Goal: Task Accomplishment & Management: Manage account settings

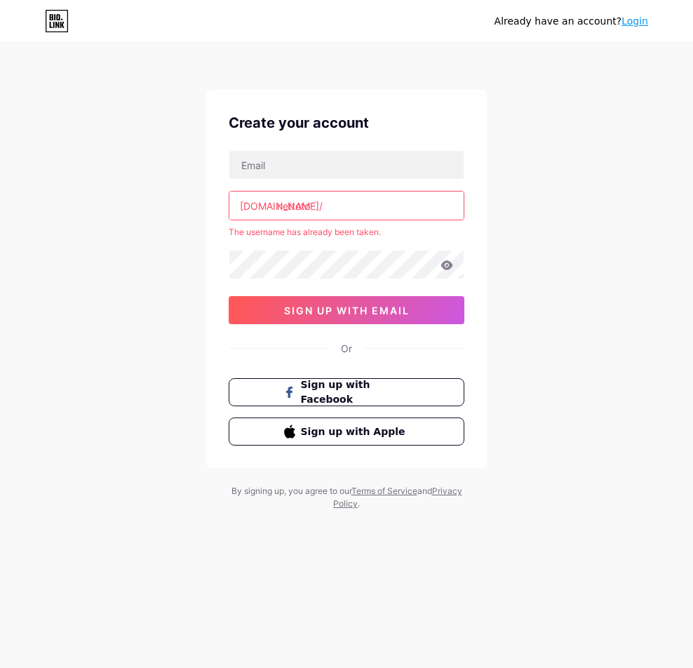
click at [634, 14] on div "Already have an account? Login" at bounding box center [572, 21] width 154 height 22
click at [635, 17] on link "Login" at bounding box center [635, 20] width 27 height 11
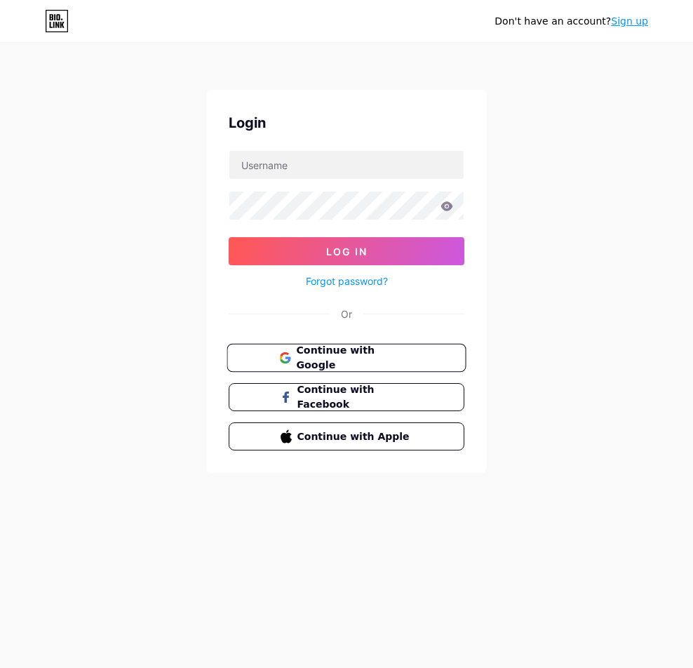
click at [336, 354] on span "Continue with Google" at bounding box center [354, 358] width 117 height 30
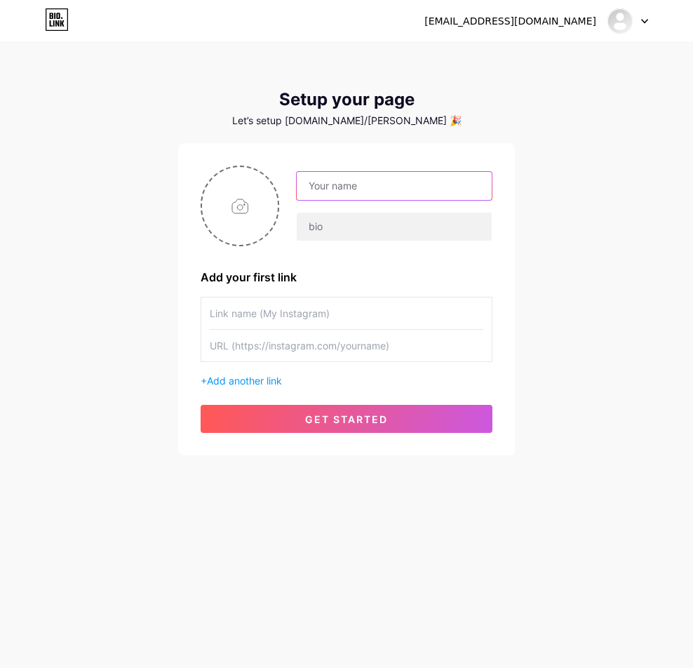
click at [354, 187] on input "text" at bounding box center [394, 186] width 195 height 28
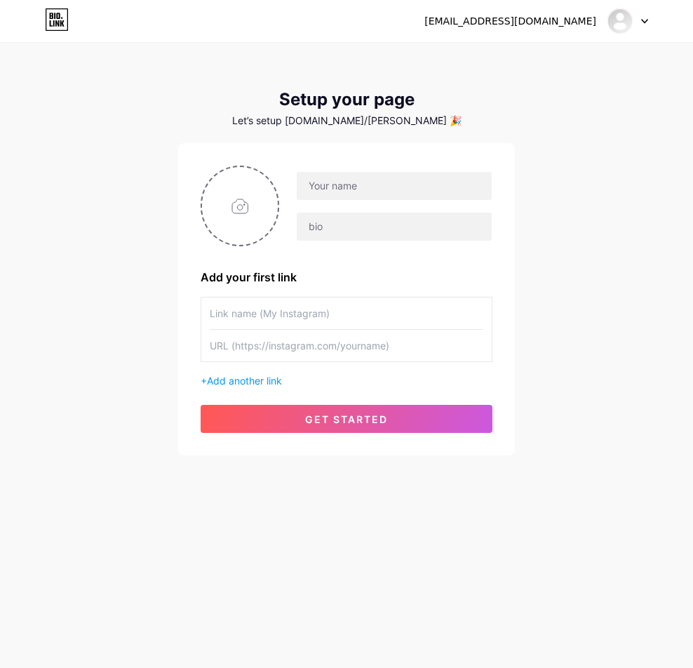
drag, startPoint x: 175, startPoint y: 95, endPoint x: 185, endPoint y: 79, distance: 18.9
click at [175, 93] on div "[EMAIL_ADDRESS][DOMAIN_NAME] Dashboard Logout Setup your page Let’s setup [DOMA…" at bounding box center [346, 250] width 693 height 500
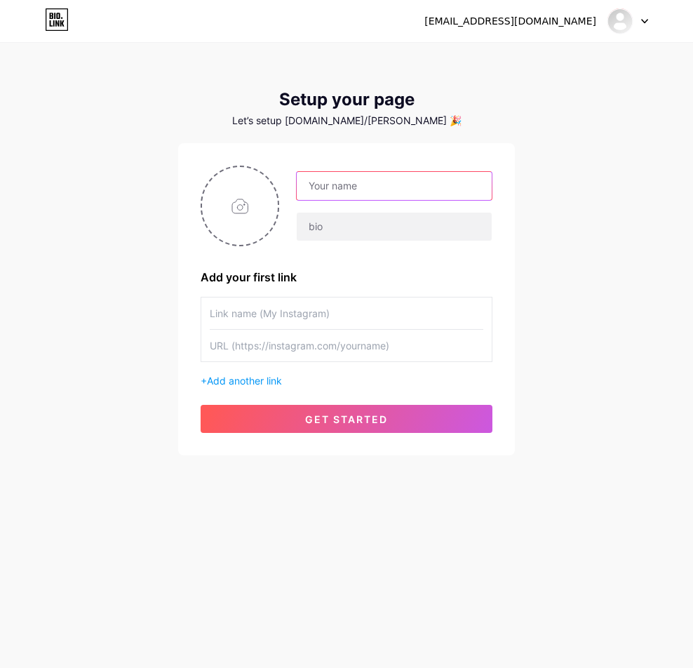
click at [408, 192] on input "text" at bounding box center [394, 186] width 195 height 28
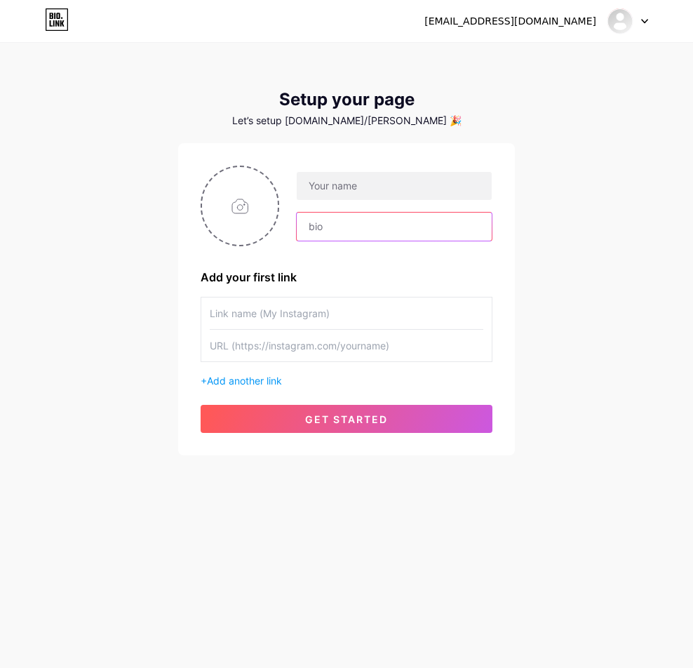
click at [401, 223] on input "text" at bounding box center [394, 227] width 195 height 28
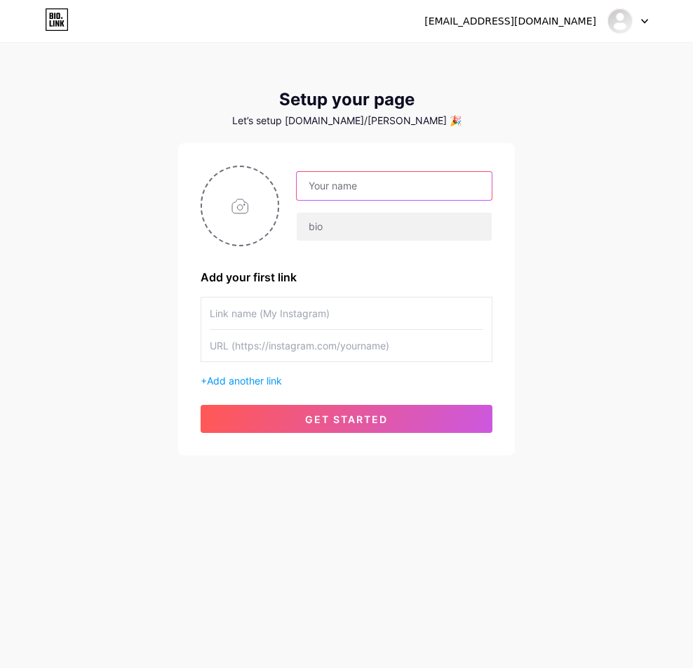
click at [406, 199] on input "text" at bounding box center [394, 186] width 195 height 28
click at [378, 190] on input "text" at bounding box center [394, 186] width 195 height 28
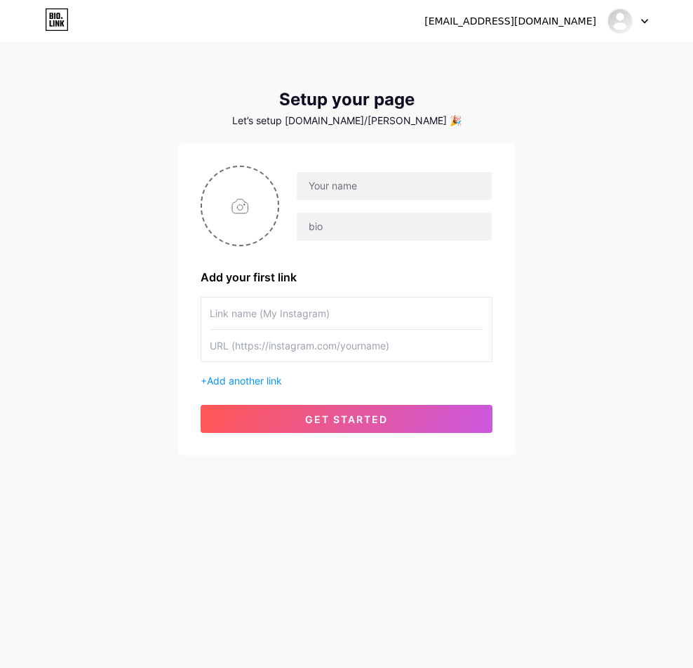
click at [159, 84] on div "[EMAIL_ADDRESS][DOMAIN_NAME] Dashboard Logout Setup your page Let’s setup [DOMA…" at bounding box center [346, 250] width 693 height 500
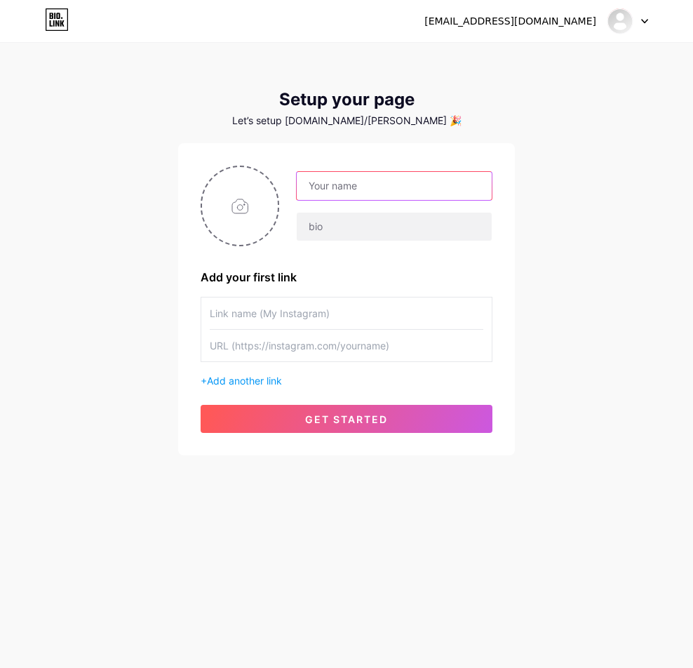
click at [318, 192] on input "text" at bounding box center [394, 186] width 195 height 28
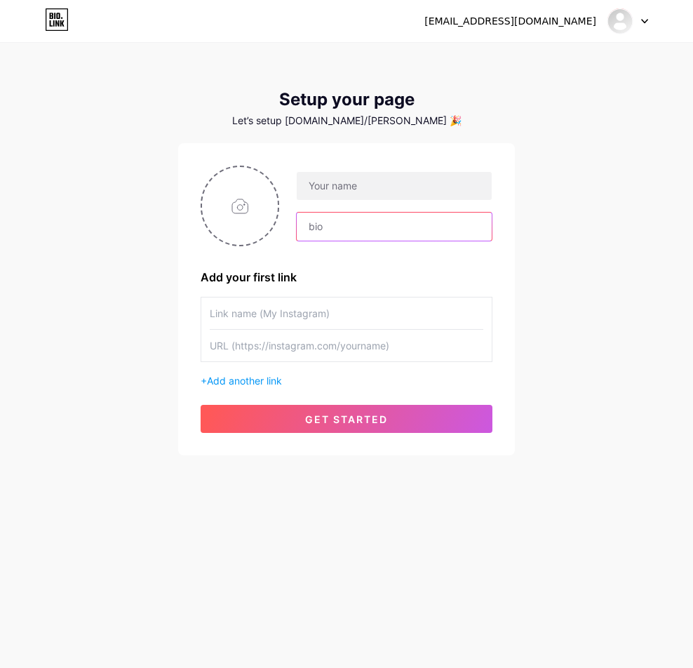
click at [336, 225] on input "text" at bounding box center [394, 227] width 195 height 28
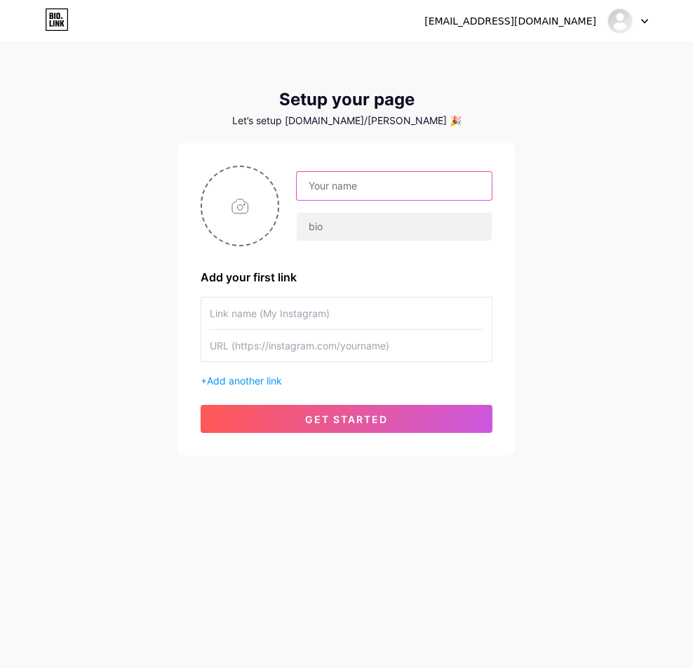
click at [341, 190] on input "text" at bounding box center [394, 186] width 195 height 28
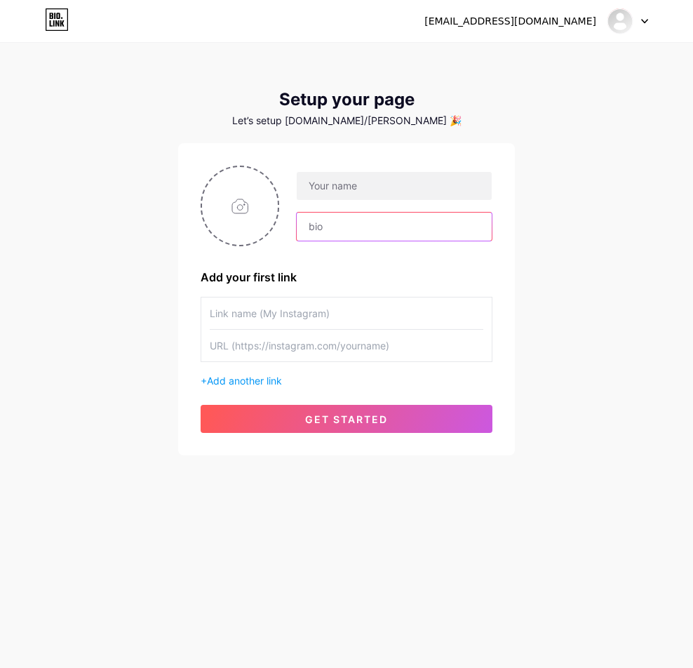
click at [342, 218] on input "text" at bounding box center [394, 227] width 195 height 28
click at [263, 199] on input "file" at bounding box center [240, 206] width 76 height 78
type input "C:\fakepath\lXmU2219oE[1].png"
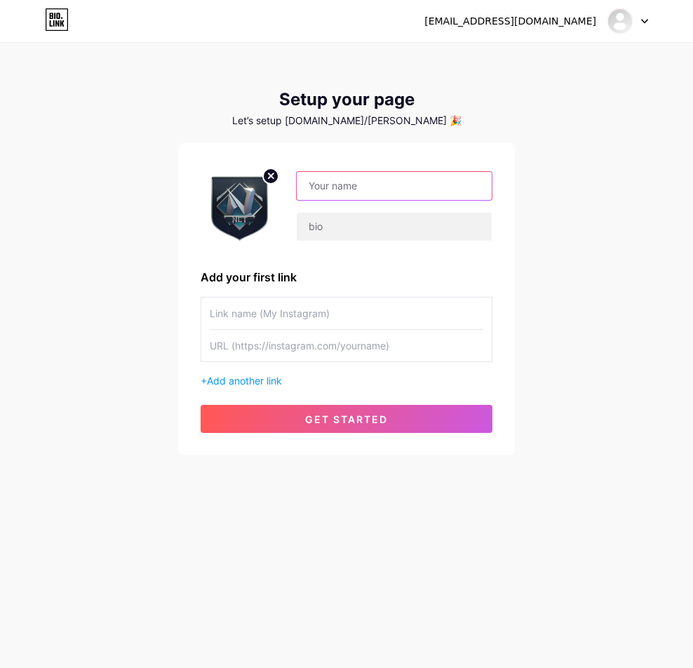
click at [373, 195] on input "text" at bounding box center [394, 186] width 195 height 28
type input "Nettotogacor"
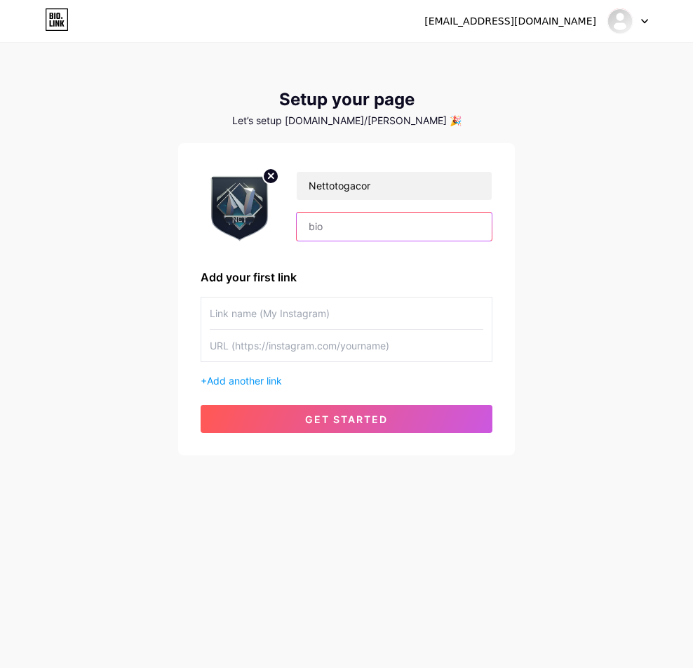
click at [360, 225] on input "text" at bounding box center [394, 227] width 195 height 28
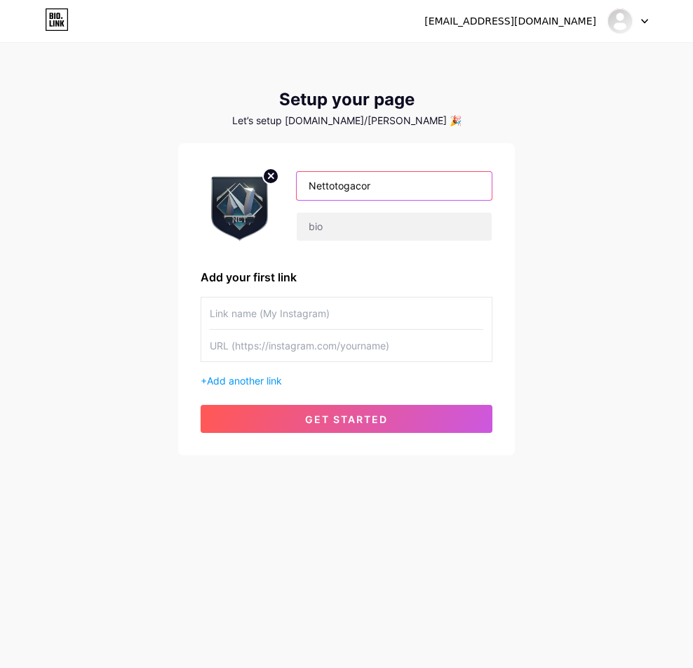
click at [392, 191] on input "Nettotogacor" at bounding box center [394, 186] width 195 height 28
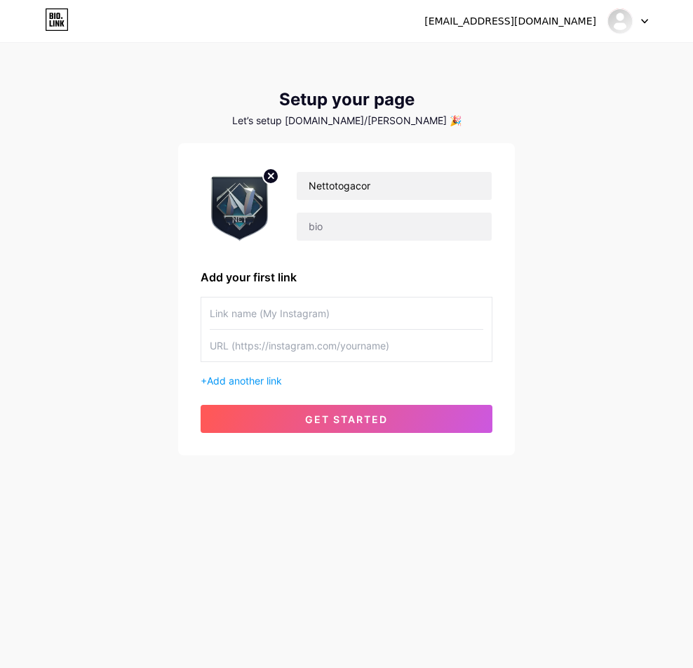
click at [303, 313] on input "text" at bounding box center [347, 314] width 274 height 32
click at [342, 356] on input "text" at bounding box center [347, 346] width 274 height 32
click at [303, 344] on input "text" at bounding box center [347, 346] width 274 height 32
paste input "[URL][DOMAIN_NAME]"
type input "[URL][DOMAIN_NAME]"
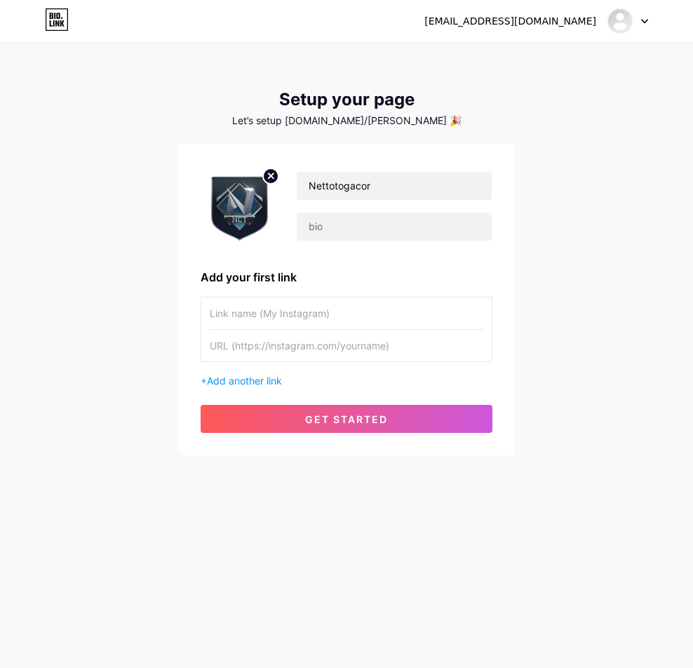
paste input "[URL][DOMAIN_NAME]"
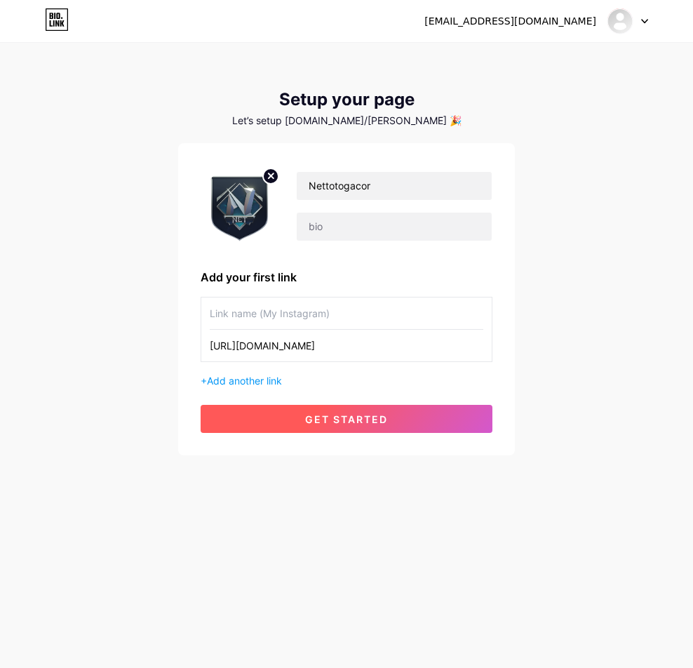
type input "[URL][DOMAIN_NAME]"
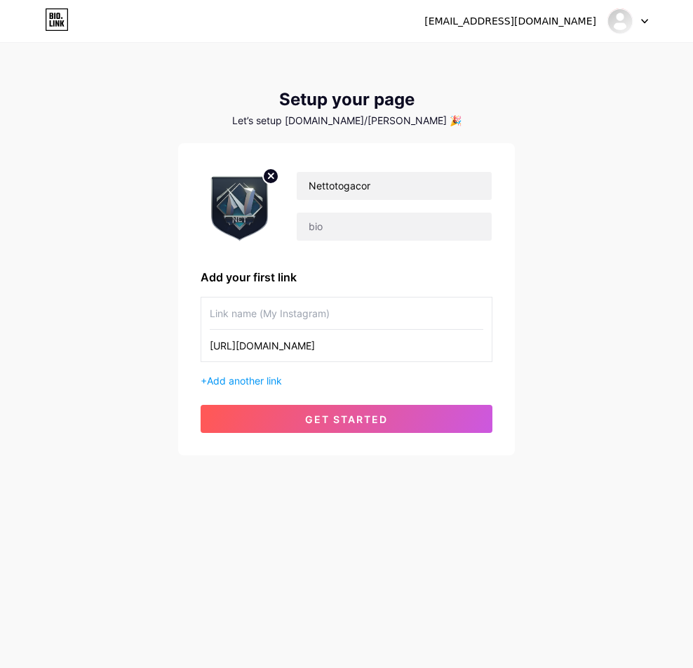
click at [372, 420] on span "get started" at bounding box center [346, 419] width 83 height 12
click at [363, 316] on input "text" at bounding box center [347, 314] width 274 height 32
click at [371, 347] on input "text" at bounding box center [347, 346] width 274 height 32
paste input "[URL][DOMAIN_NAME]"
type input "[URL][DOMAIN_NAME]"
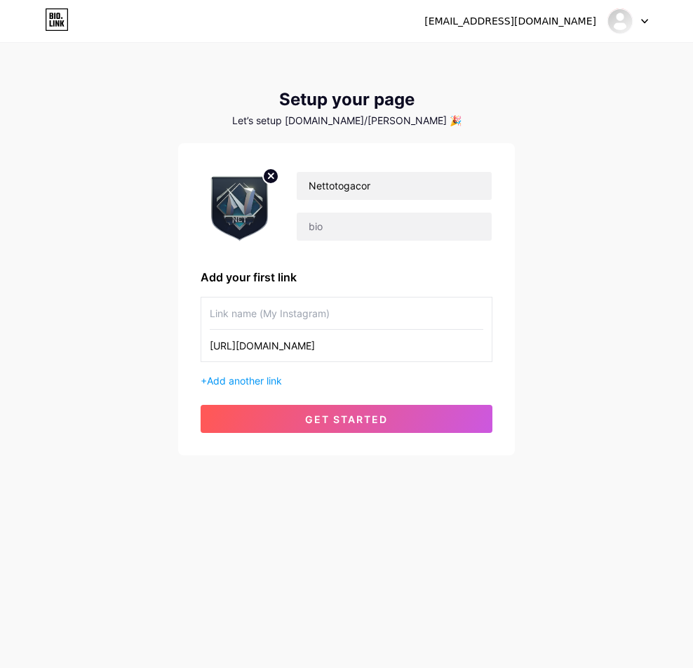
click at [369, 319] on input "text" at bounding box center [347, 314] width 274 height 32
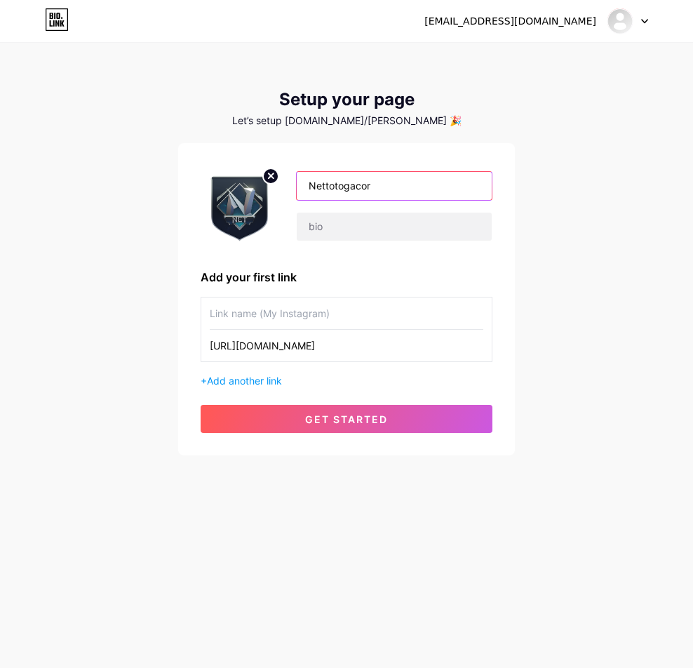
click at [421, 187] on input "Nettotogacor" at bounding box center [394, 186] width 195 height 28
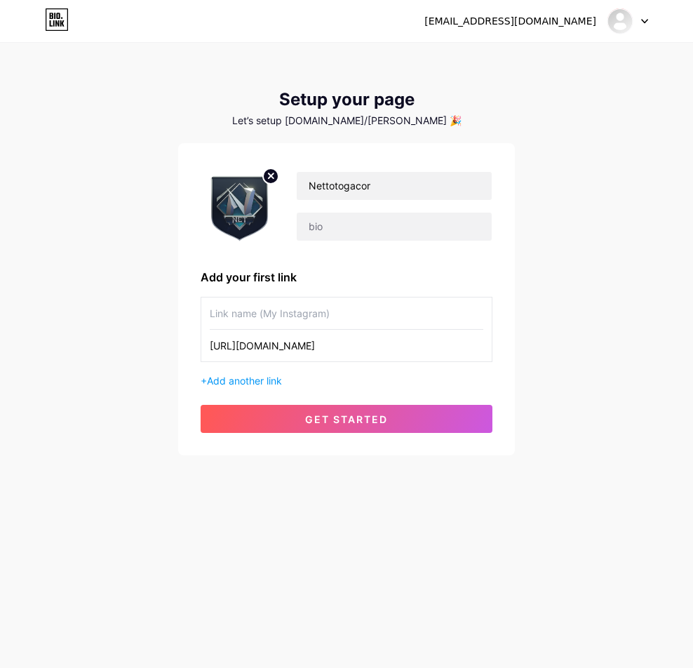
click at [326, 307] on input "text" at bounding box center [347, 314] width 274 height 32
paste input "Nettotogacor"
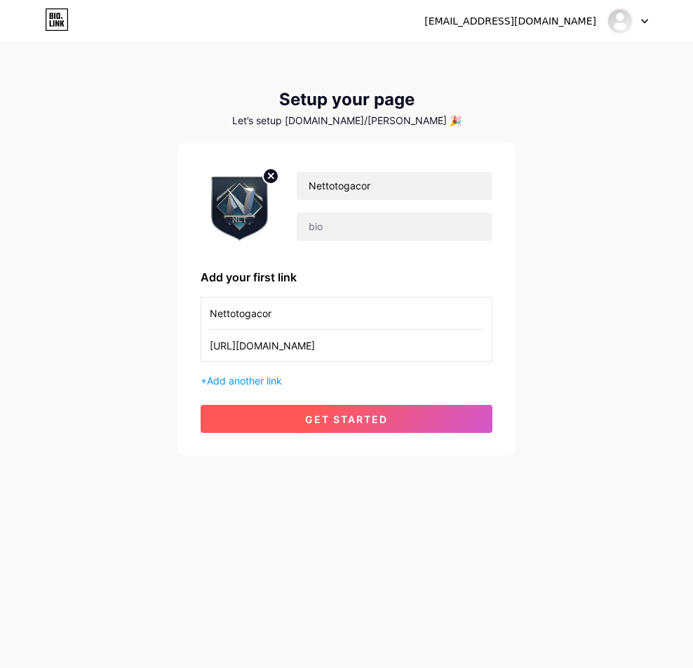
type input "Nettotogacor"
click at [353, 426] on button "get started" at bounding box center [347, 419] width 292 height 28
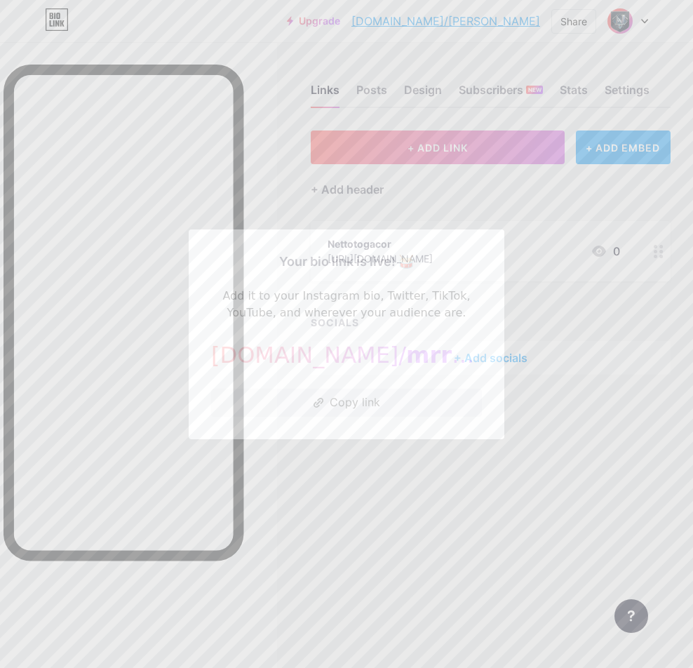
click at [448, 214] on div at bounding box center [346, 334] width 693 height 668
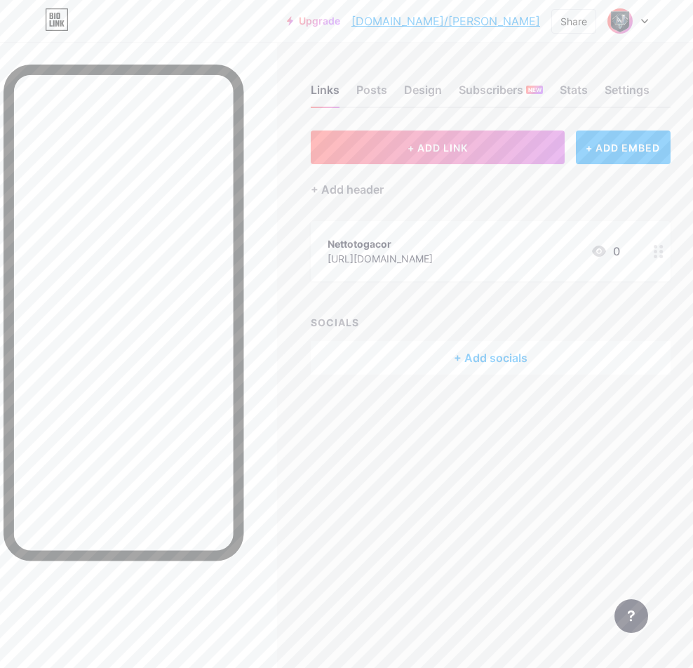
click at [540, 354] on div "+ Add socials" at bounding box center [491, 358] width 360 height 34
click at [484, 123] on div at bounding box center [484, 124] width 42 height 25
click at [648, 247] on div at bounding box center [659, 251] width 24 height 60
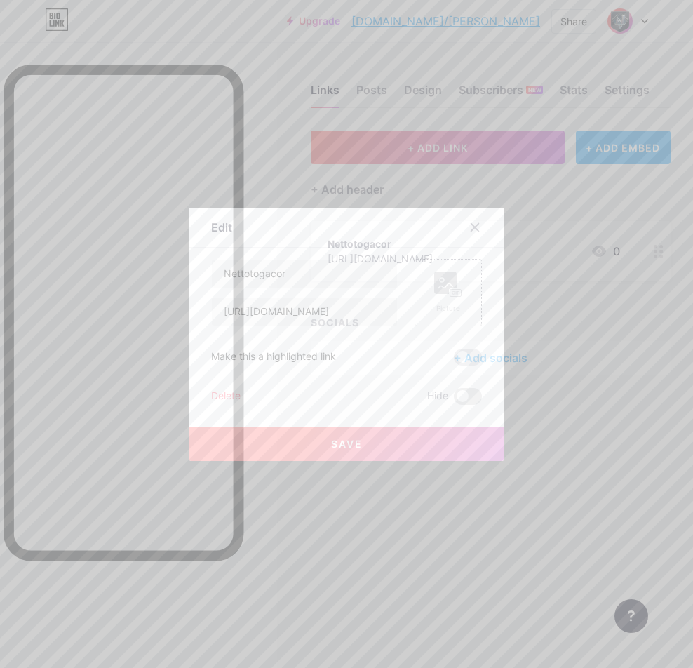
click at [442, 294] on icon at bounding box center [448, 285] width 28 height 26
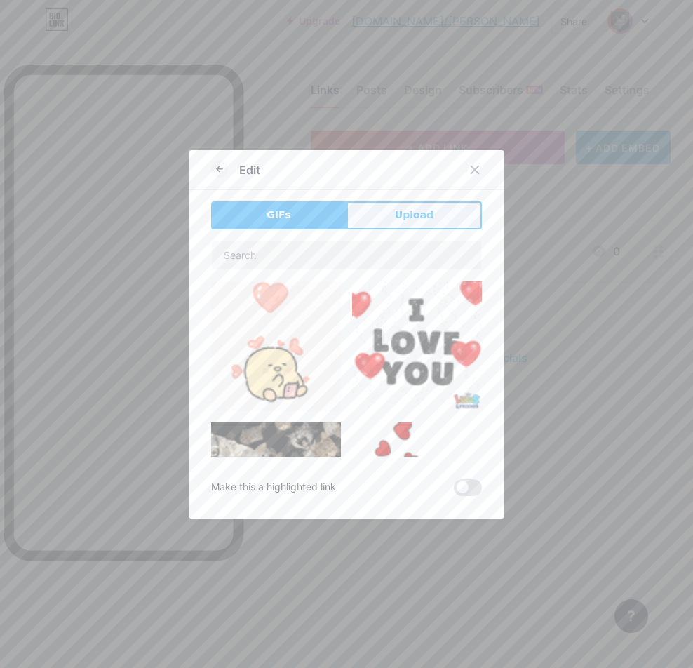
click at [404, 227] on button "Upload" at bounding box center [414, 215] width 135 height 28
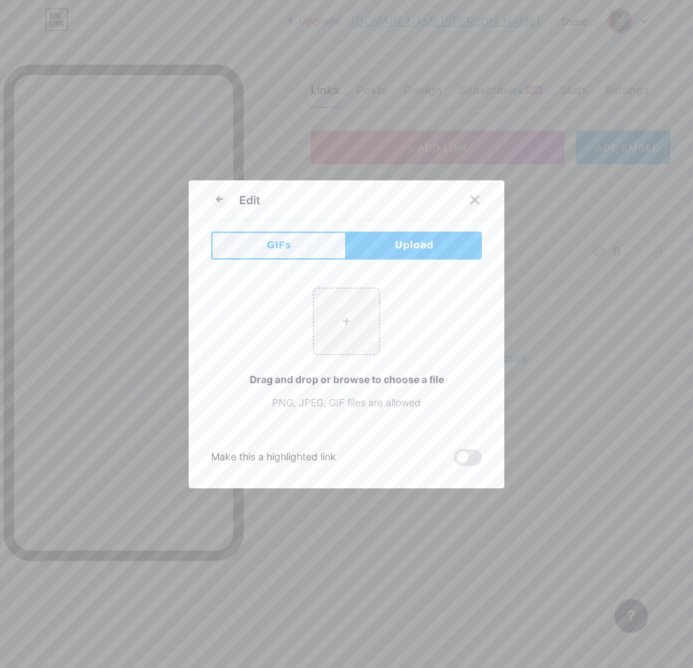
click at [276, 251] on span "GIFs" at bounding box center [279, 245] width 25 height 15
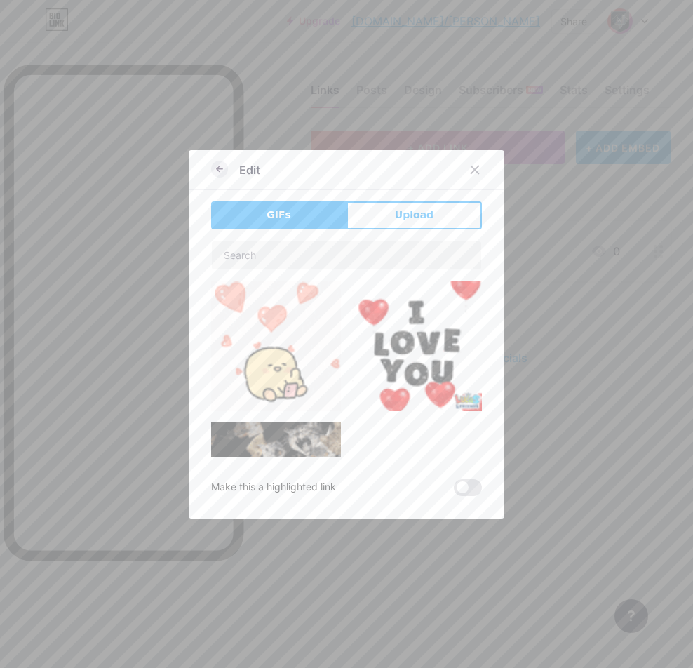
click at [211, 170] on icon at bounding box center [219, 169] width 17 height 17
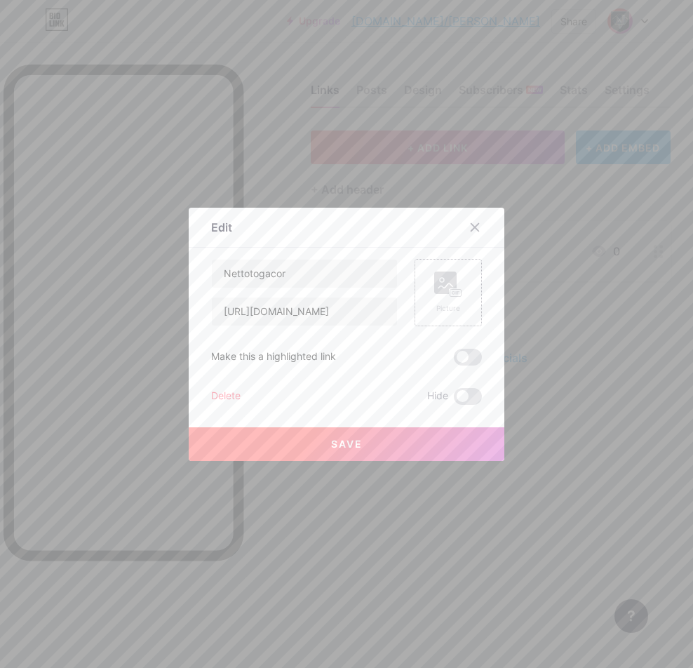
click at [434, 290] on rect at bounding box center [445, 283] width 22 height 22
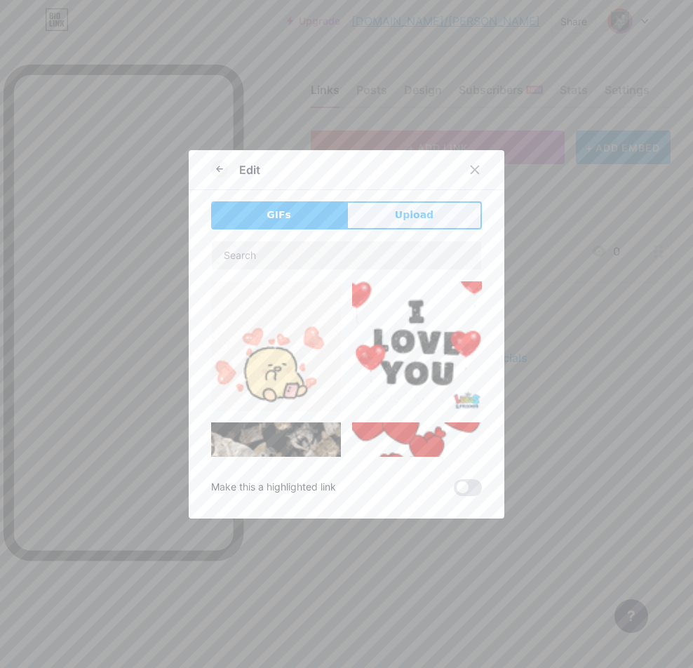
click at [398, 217] on span "Upload" at bounding box center [414, 215] width 39 height 15
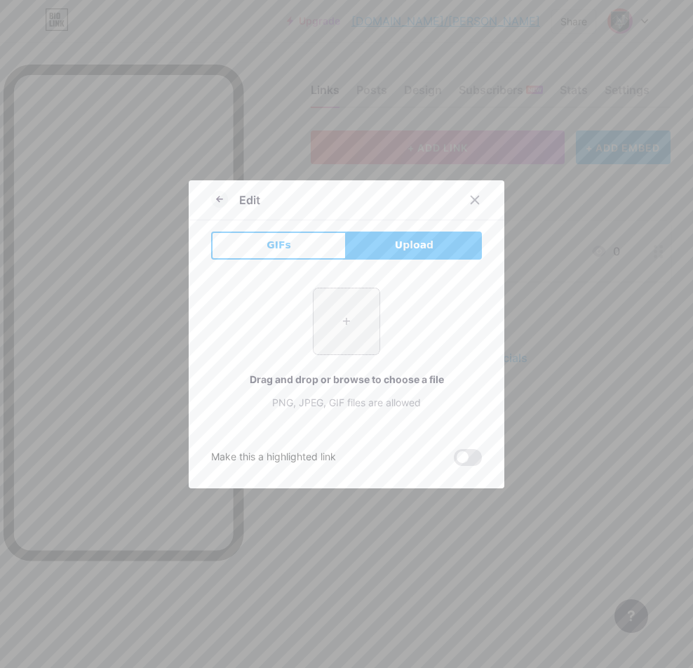
click at [352, 326] on input "file" at bounding box center [347, 321] width 66 height 66
type input "C:\fakepath\lXmU2219oE[1].png"
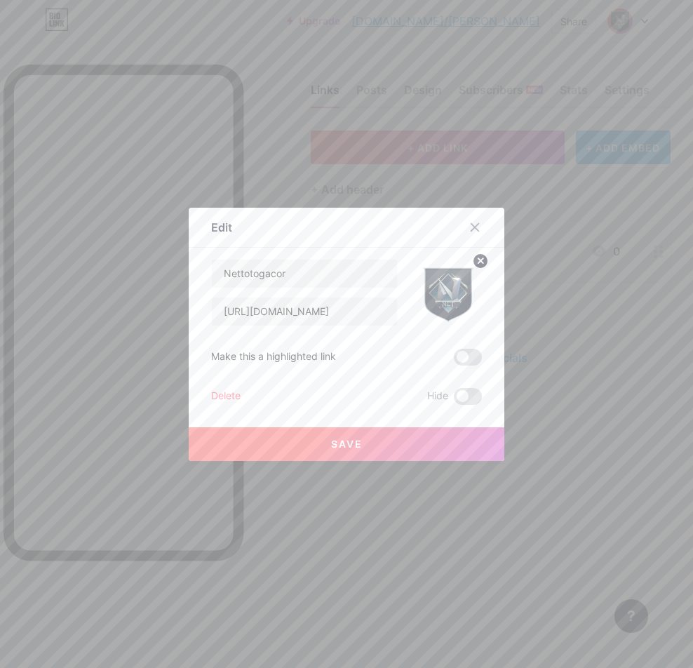
click at [347, 441] on span "Save" at bounding box center [347, 444] width 32 height 12
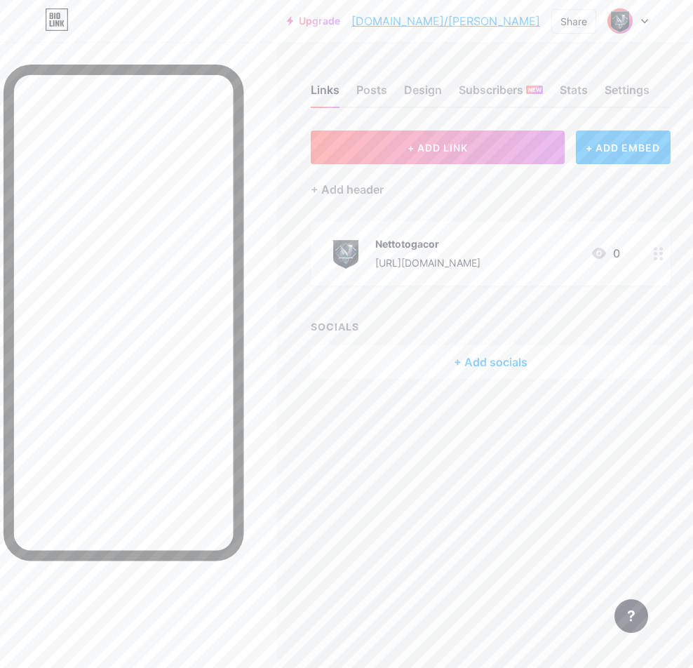
click at [483, 357] on div "+ Add socials" at bounding box center [491, 362] width 360 height 34
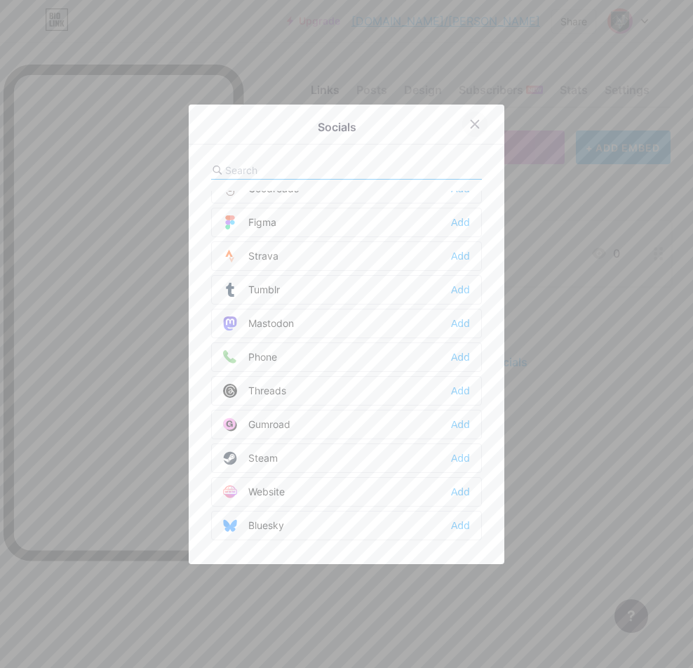
click at [475, 124] on icon at bounding box center [475, 124] width 11 height 11
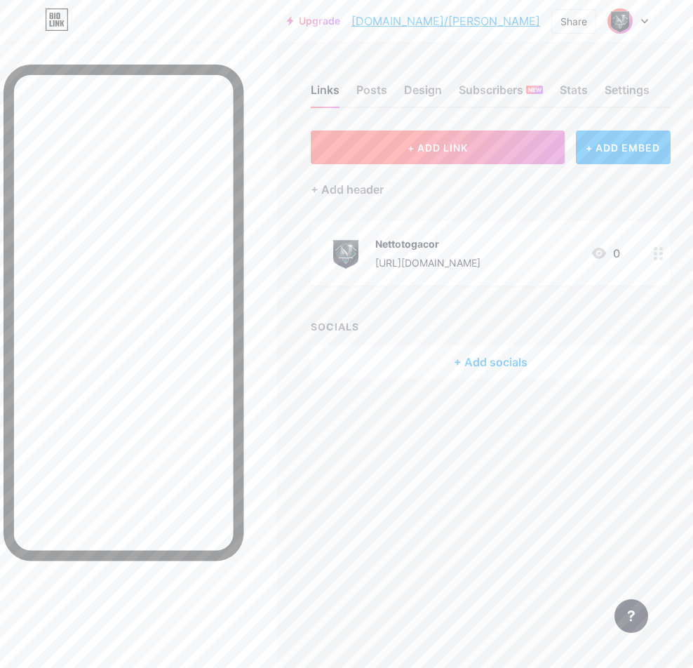
click at [487, 140] on button "+ ADD LINK" at bounding box center [437, 148] width 253 height 34
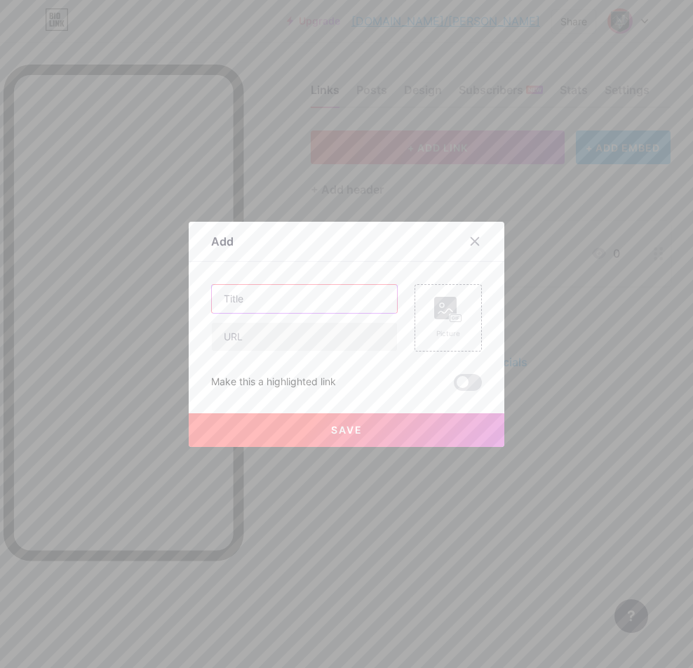
click at [305, 308] on input "text" at bounding box center [304, 299] width 185 height 28
type input "D"
click at [468, 223] on div "Add Content YouTube Play YouTube video without leaving your page. ADD Vimeo Pla…" at bounding box center [347, 334] width 316 height 225
click at [466, 235] on div at bounding box center [475, 241] width 25 height 25
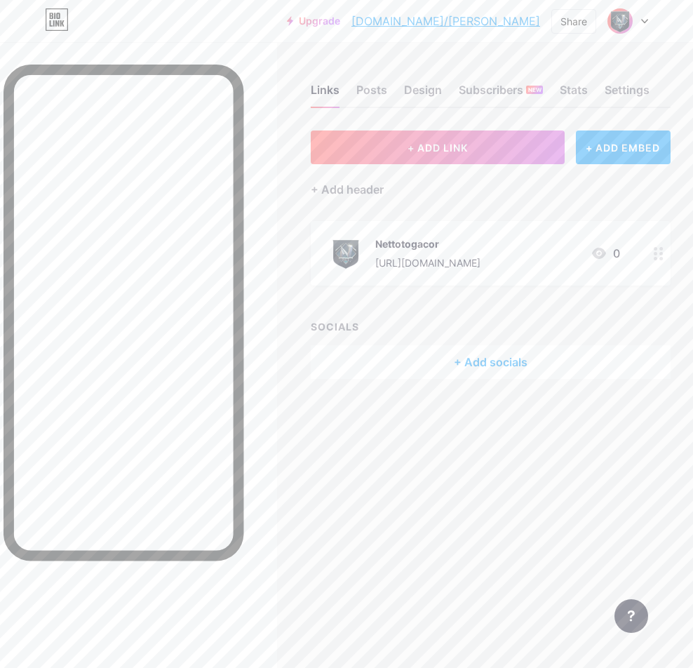
click at [651, 253] on div at bounding box center [659, 253] width 24 height 65
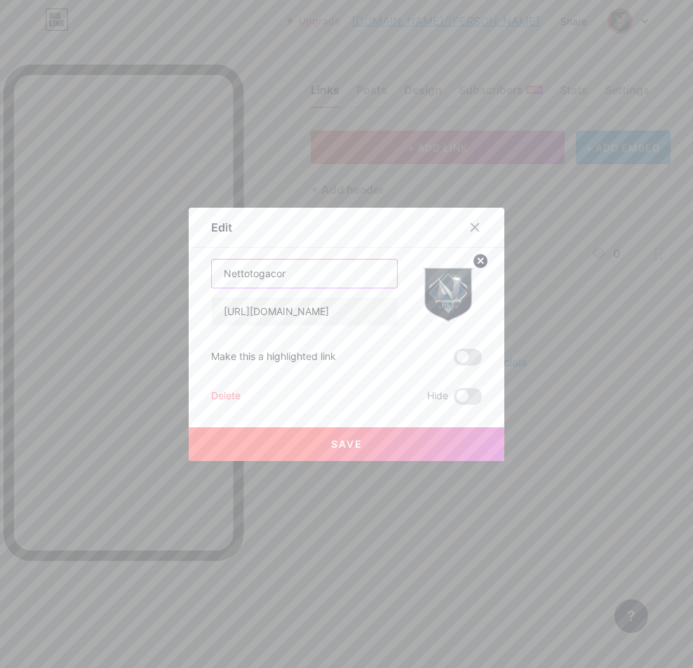
click at [335, 279] on input "Nettotogacor" at bounding box center [304, 274] width 185 height 28
type input "N"
type input "d"
type input "D"
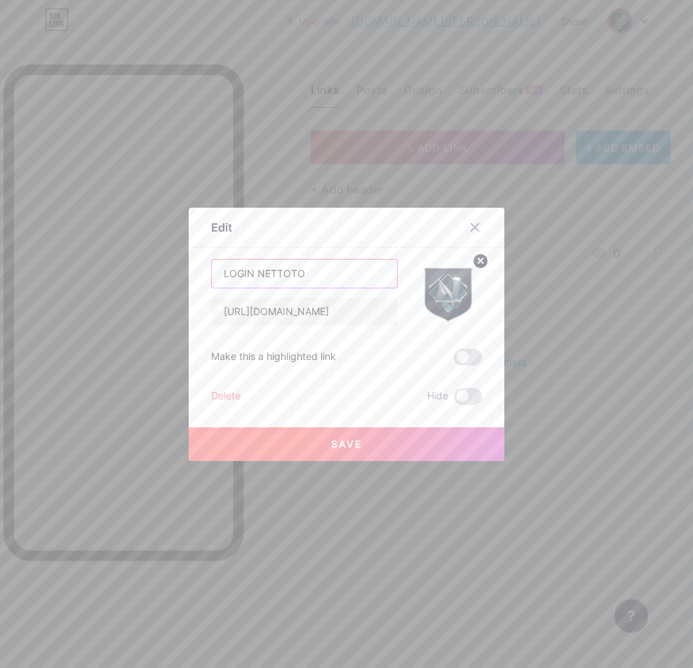
type input "LOGIN NETTOTO"
click at [369, 446] on button "Save" at bounding box center [347, 444] width 316 height 34
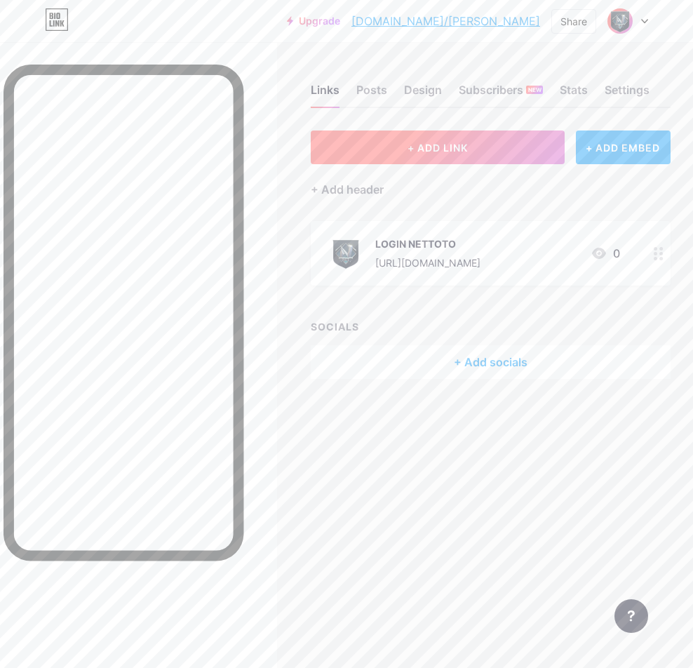
click at [510, 146] on button "+ ADD LINK" at bounding box center [437, 148] width 253 height 34
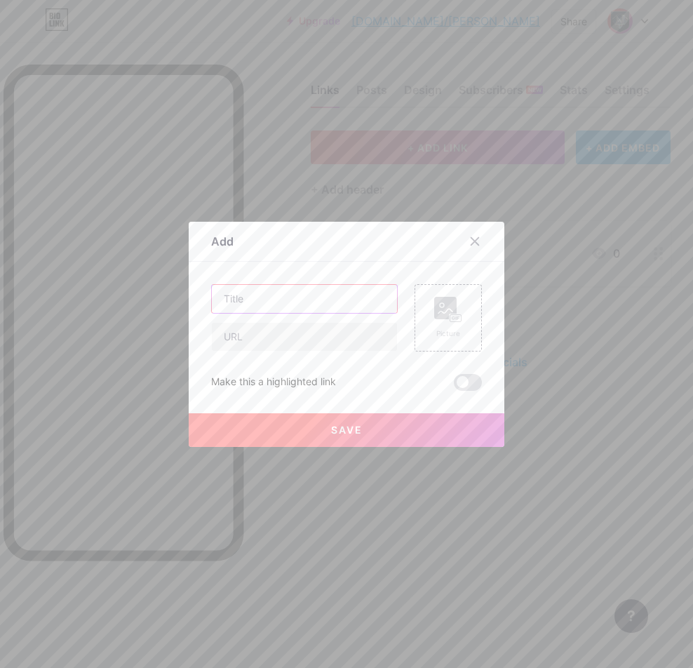
click at [336, 293] on input "text" at bounding box center [304, 299] width 185 height 28
click at [257, 297] on input "text" at bounding box center [304, 299] width 185 height 28
paste input "DAFTAR NETTOTO"
type input "DAFTAR NETTOTO"
click at [255, 337] on input "text" at bounding box center [304, 337] width 185 height 28
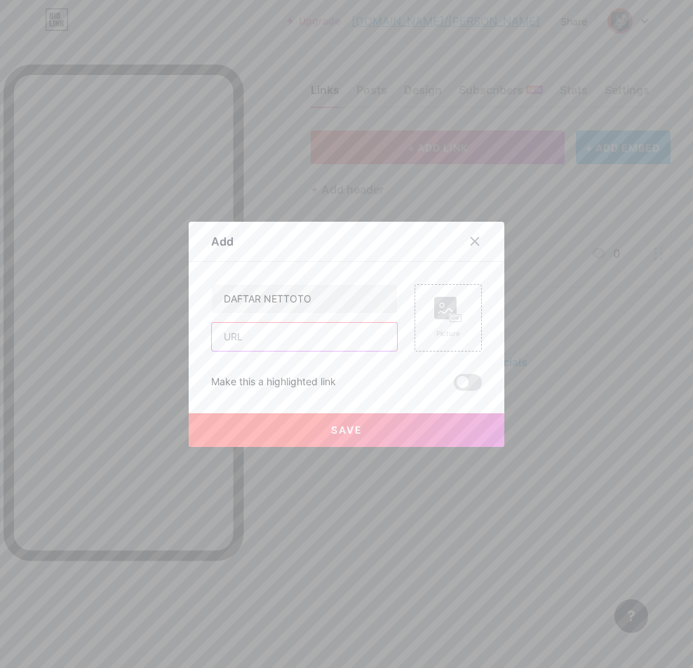
paste input "[URL][DOMAIN_NAME]"
type input "[URL][DOMAIN_NAME]"
click at [451, 318] on rect at bounding box center [456, 317] width 11 height 7
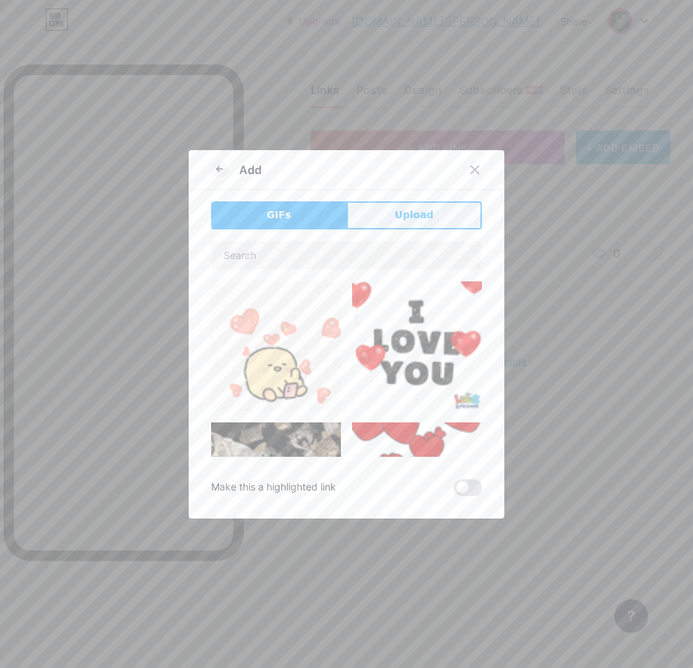
click at [439, 218] on button "Upload" at bounding box center [414, 215] width 135 height 28
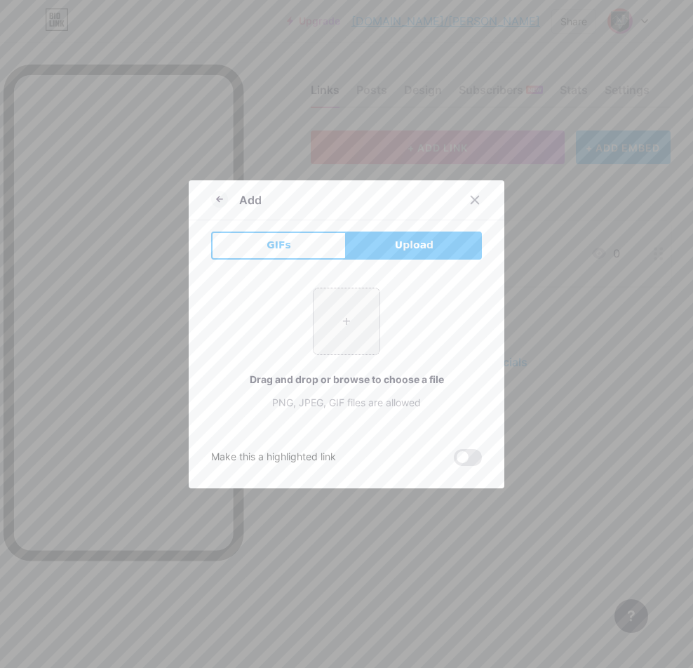
click at [350, 310] on input "file" at bounding box center [347, 321] width 66 height 66
type input "C:\fakepath\lXmU2219oE[1].png"
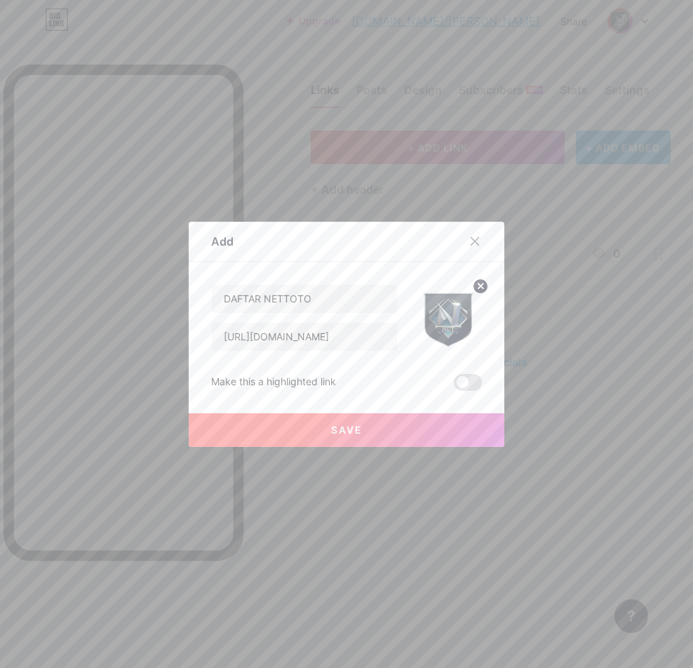
click at [413, 425] on button "Save" at bounding box center [347, 430] width 316 height 34
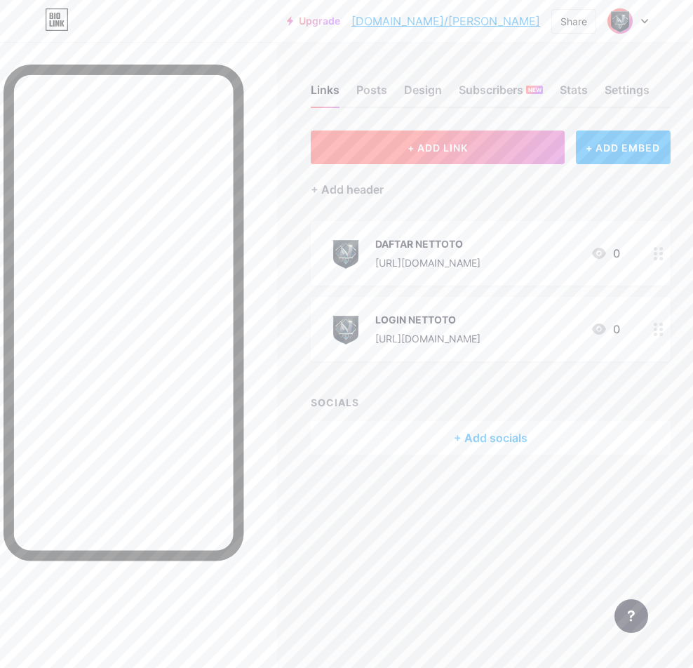
click at [519, 145] on button "+ ADD LINK" at bounding box center [437, 148] width 253 height 34
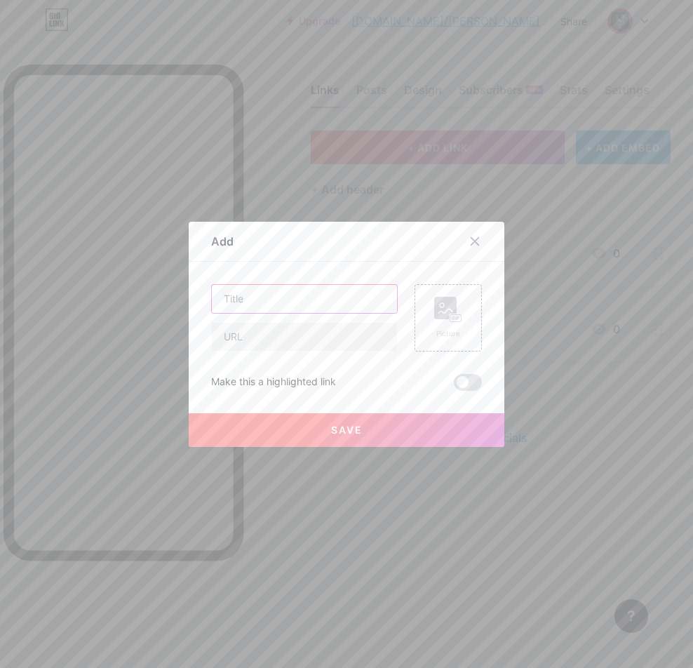
click at [261, 302] on input "text" at bounding box center [304, 299] width 185 height 28
paste input "RTP GACOR"
type input "RTP GACOR"
drag, startPoint x: 272, startPoint y: 333, endPoint x: 294, endPoint y: 340, distance: 23.3
click at [272, 333] on input "text" at bounding box center [304, 337] width 185 height 28
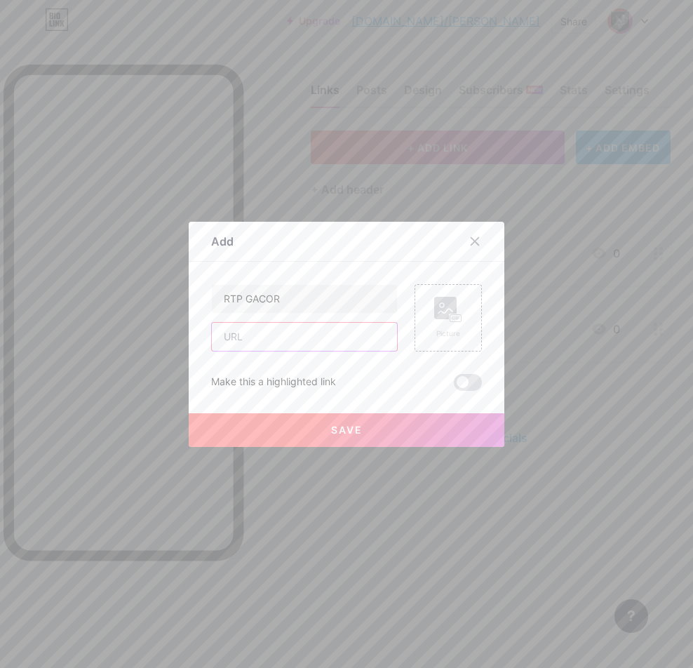
paste input "[URL][DOMAIN_NAME]"
type input "[URL][DOMAIN_NAME]"
click at [460, 332] on div "Picture" at bounding box center [448, 317] width 67 height 67
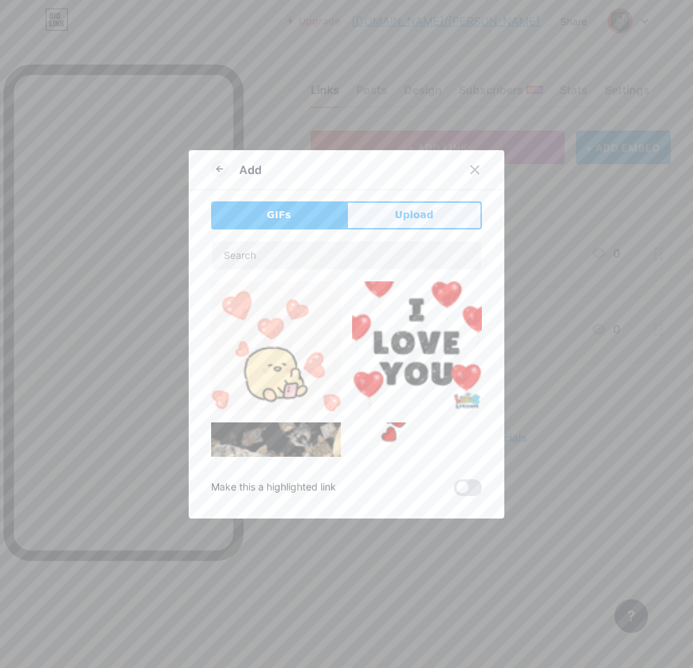
click at [417, 218] on span "Upload" at bounding box center [414, 215] width 39 height 15
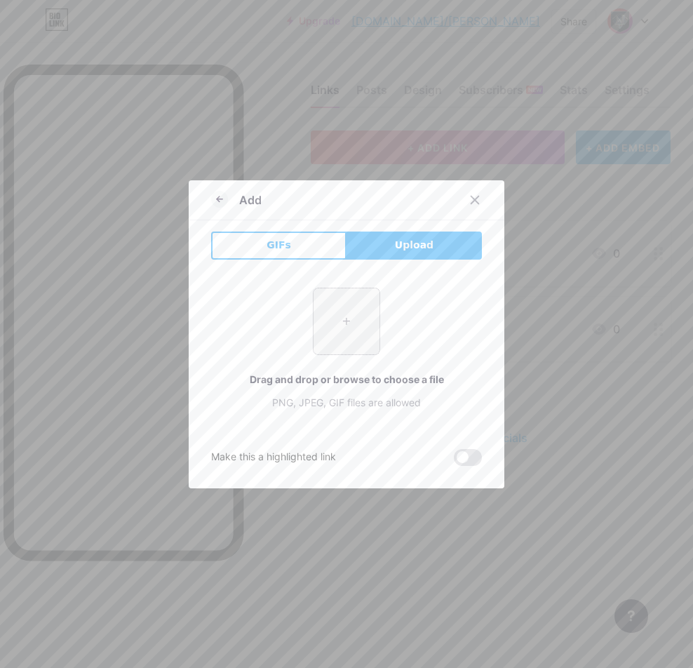
click at [359, 319] on input "file" at bounding box center [347, 321] width 66 height 66
type input "C:\fakepath\lXmU2219oE[1].png"
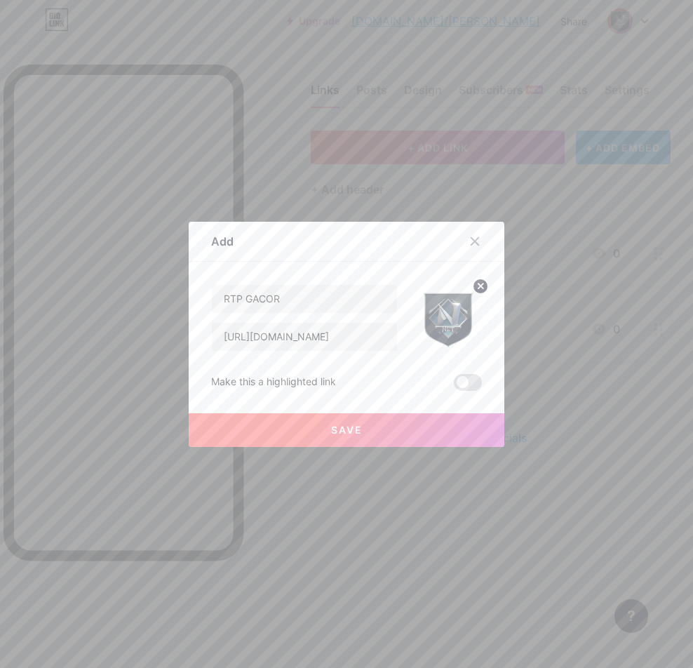
click at [434, 433] on button "Save" at bounding box center [347, 430] width 316 height 34
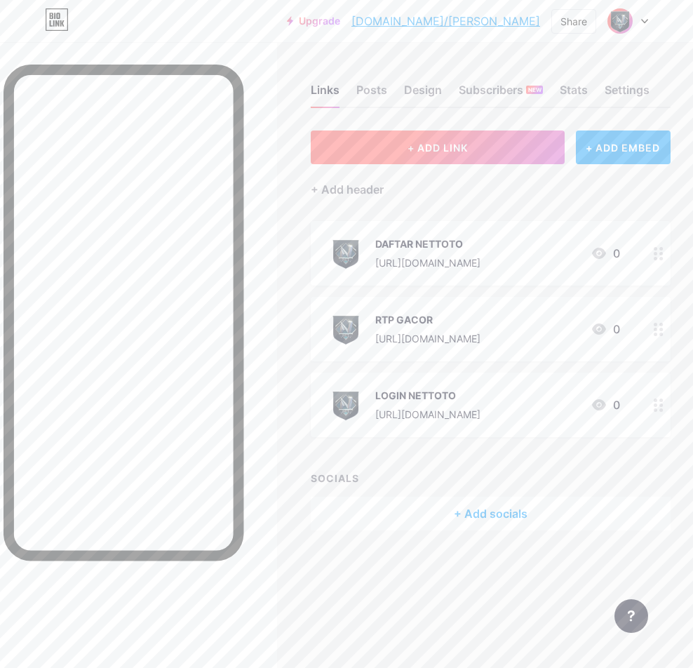
click at [507, 152] on button "+ ADD LINK" at bounding box center [437, 148] width 253 height 34
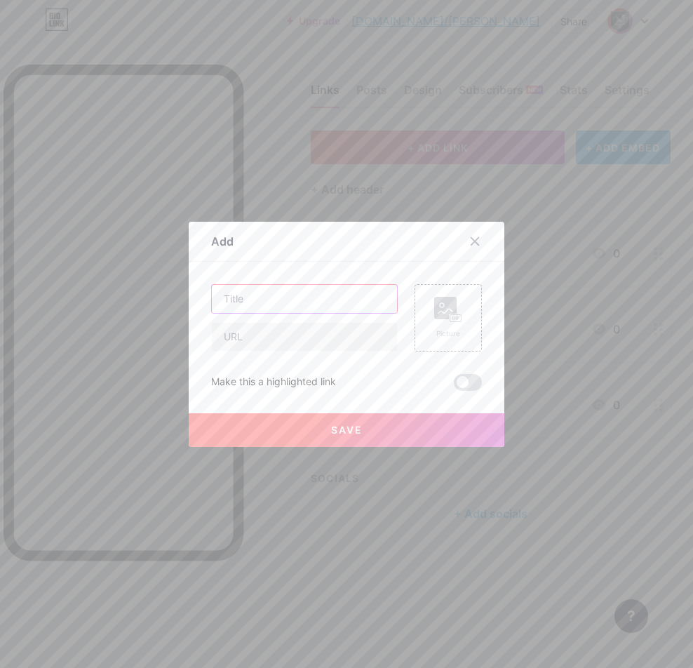
click at [344, 297] on input "text" at bounding box center [304, 299] width 185 height 28
paste input "LIVE BOLA"
type input "LIVE BOLA"
click at [300, 334] on input "text" at bounding box center [304, 337] width 185 height 28
paste input "[URL][DOMAIN_NAME]"
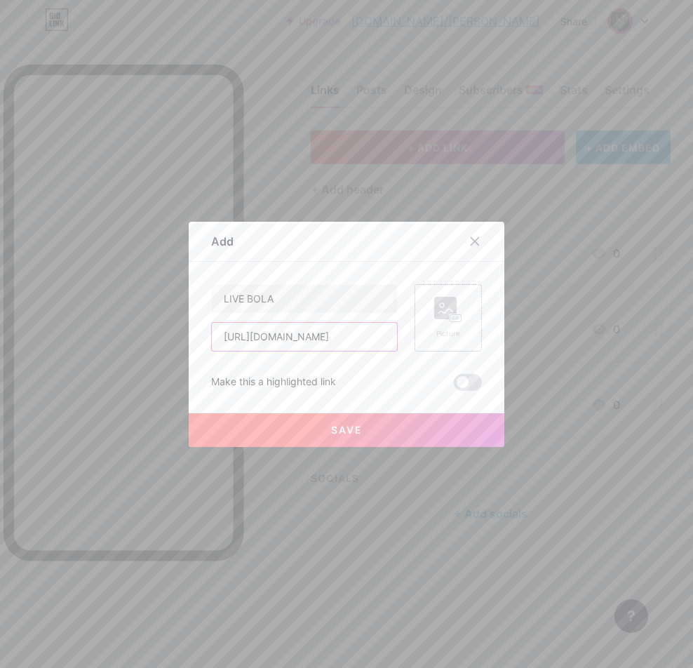
type input "[URL][DOMAIN_NAME]"
click at [460, 316] on div "Picture" at bounding box center [448, 317] width 67 height 67
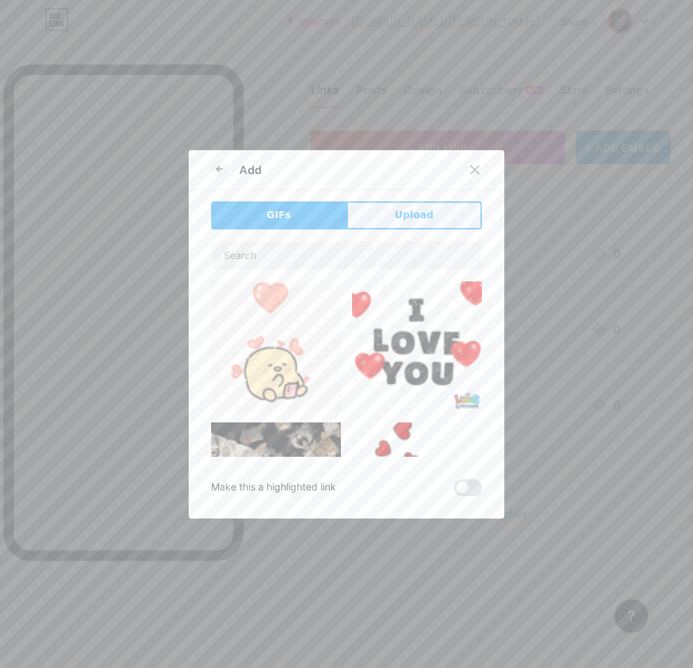
click at [392, 223] on button "Upload" at bounding box center [414, 215] width 135 height 28
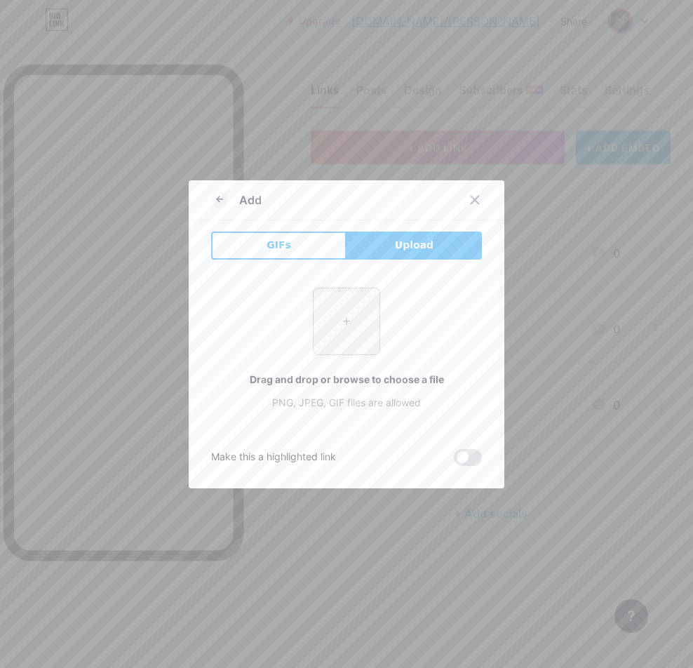
click at [364, 322] on input "file" at bounding box center [347, 321] width 66 height 66
type input "C:\fakepath\lXmU2219oE[1].png"
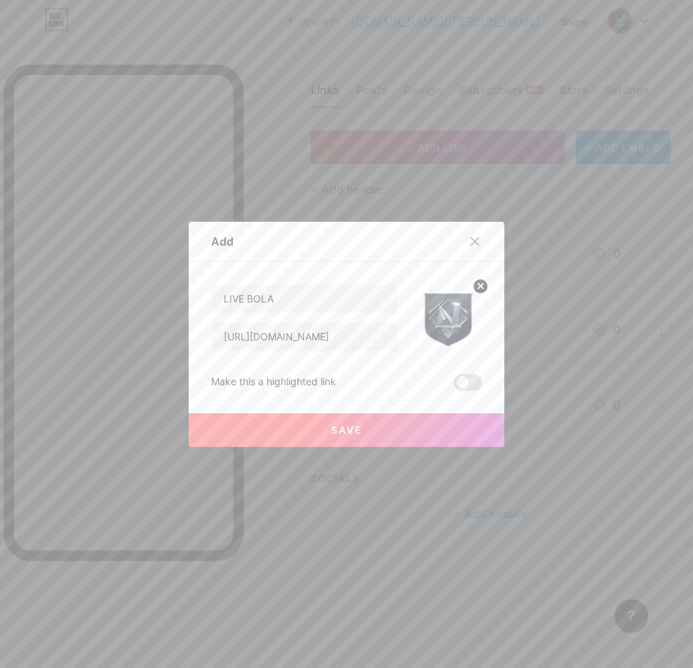
click at [437, 437] on button "Save" at bounding box center [347, 430] width 316 height 34
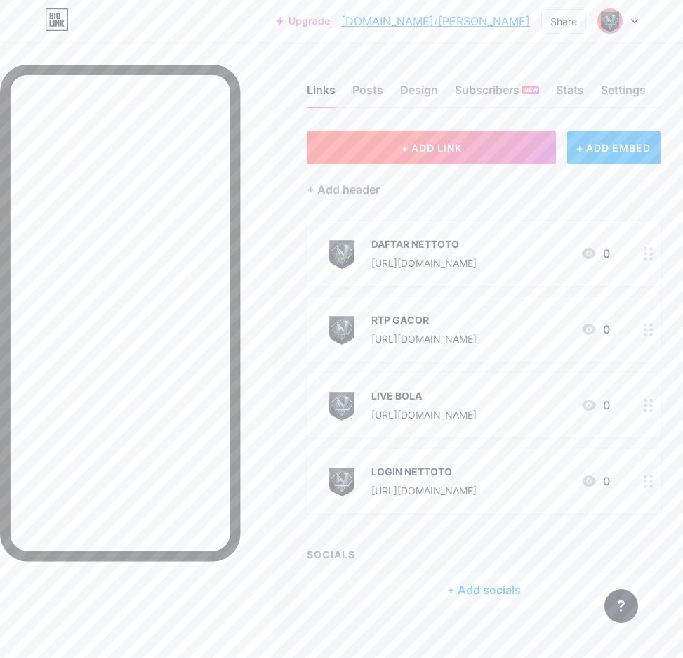
click at [477, 159] on button "+ ADD LINK" at bounding box center [431, 148] width 249 height 34
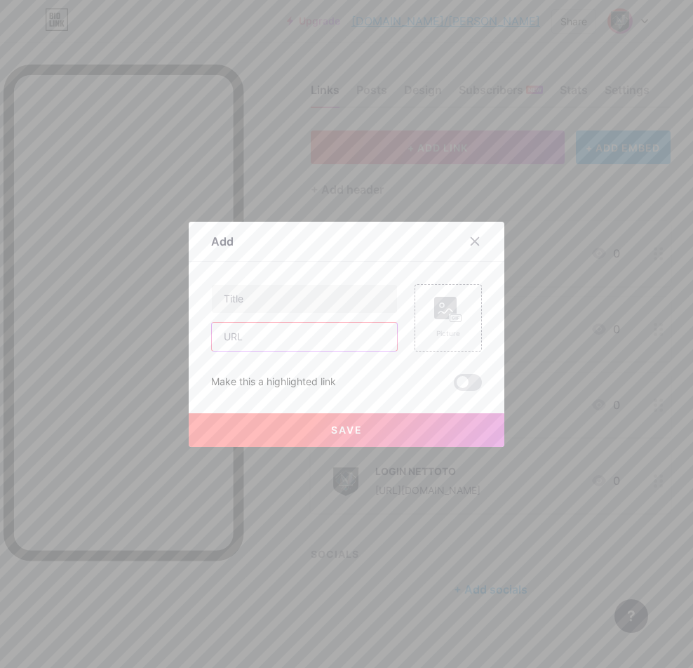
click at [326, 324] on input "text" at bounding box center [304, 337] width 185 height 28
click at [298, 304] on input "text" at bounding box center [304, 299] width 185 height 28
paste input "GROUP FACEBOOK"
type input "GROUP FACEBOOK"
click at [252, 343] on input "text" at bounding box center [304, 337] width 185 height 28
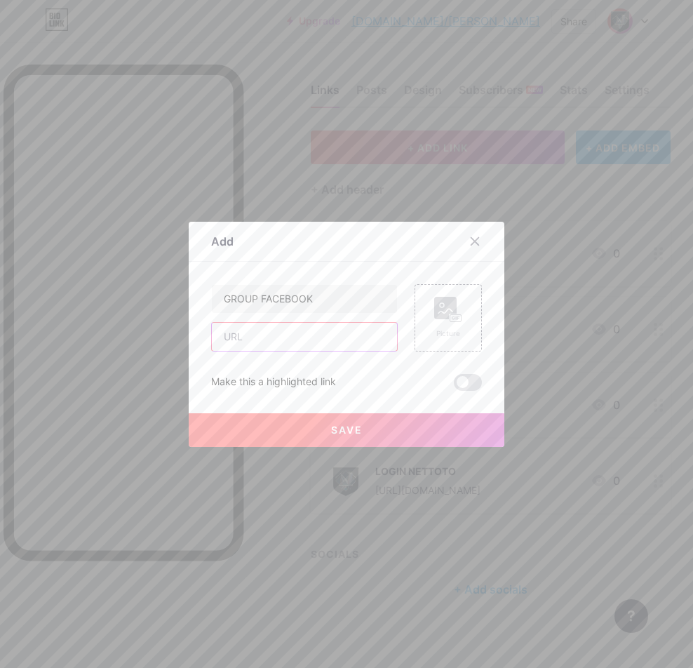
paste input "[URL][DOMAIN_NAME]"
type input "[URL][DOMAIN_NAME]"
click at [277, 428] on button "Save" at bounding box center [347, 430] width 316 height 34
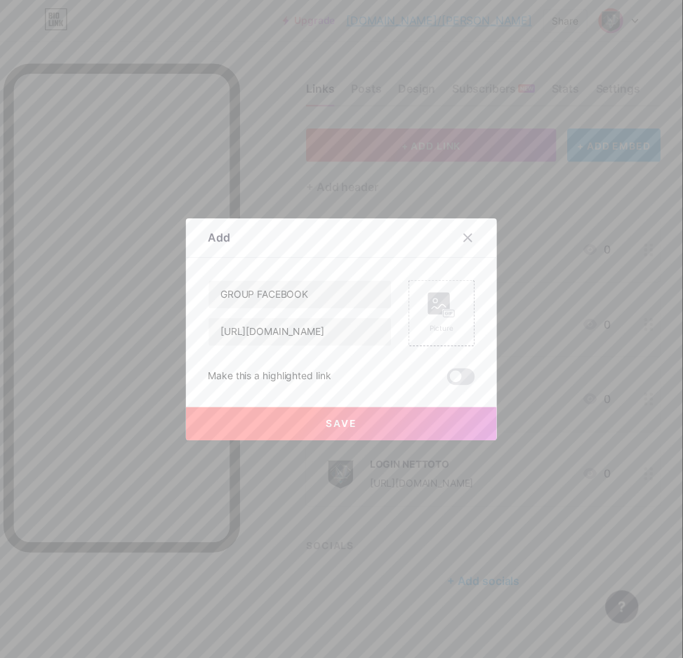
scroll to position [0, 0]
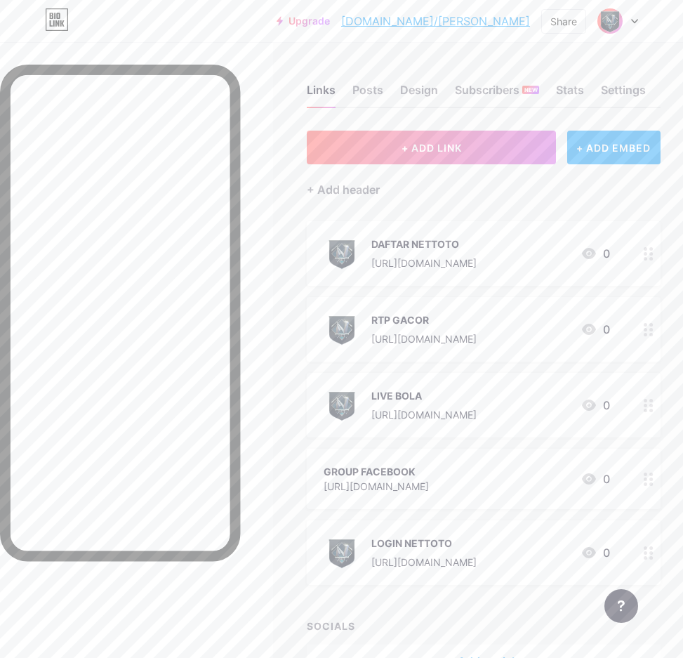
click at [651, 477] on div at bounding box center [649, 479] width 24 height 60
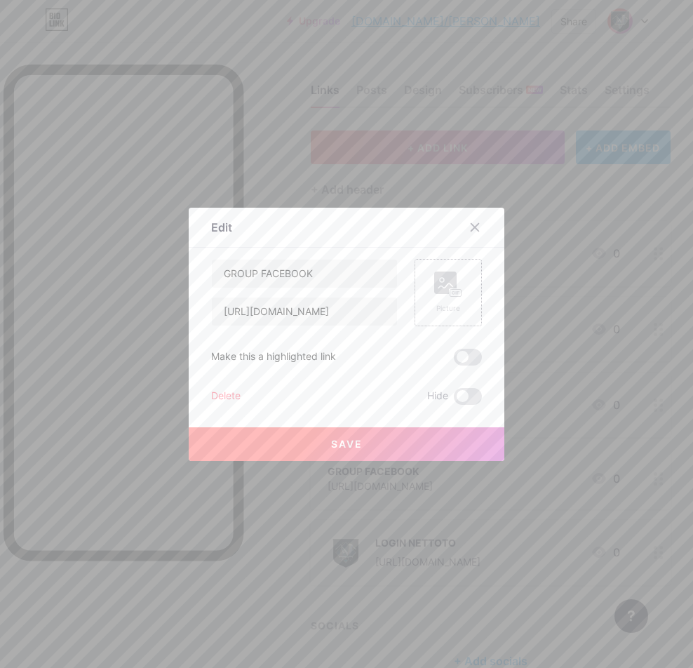
click at [444, 282] on rect at bounding box center [445, 283] width 22 height 22
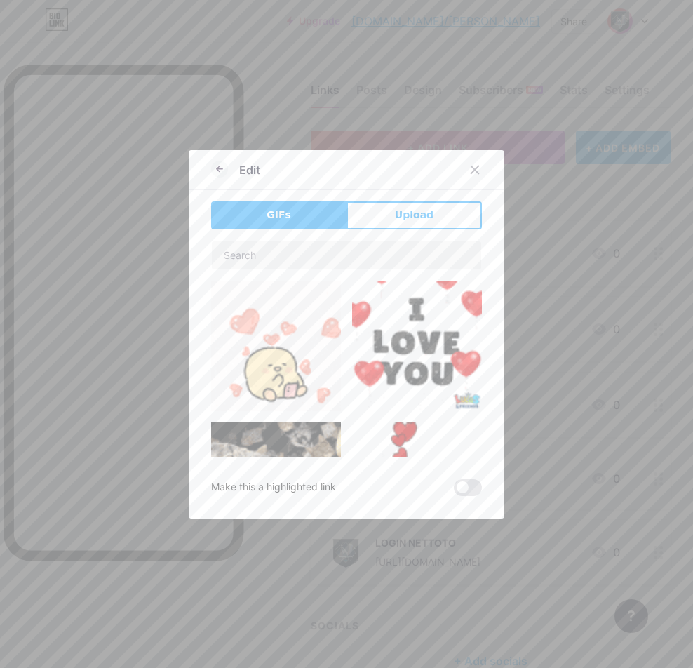
click at [398, 196] on div "Edit GIFs Upload Content YouTube Play YouTube video without leaving your page. …" at bounding box center [347, 334] width 316 height 369
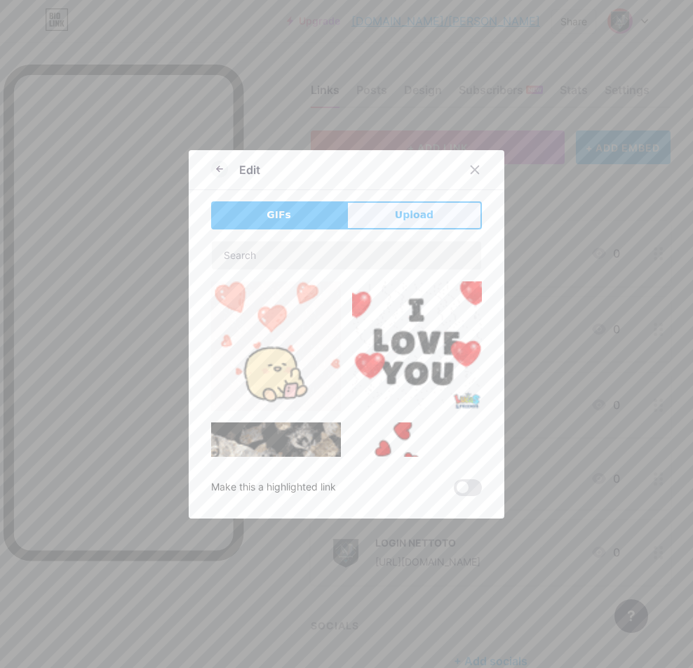
click at [395, 211] on span "Upload" at bounding box center [414, 215] width 39 height 15
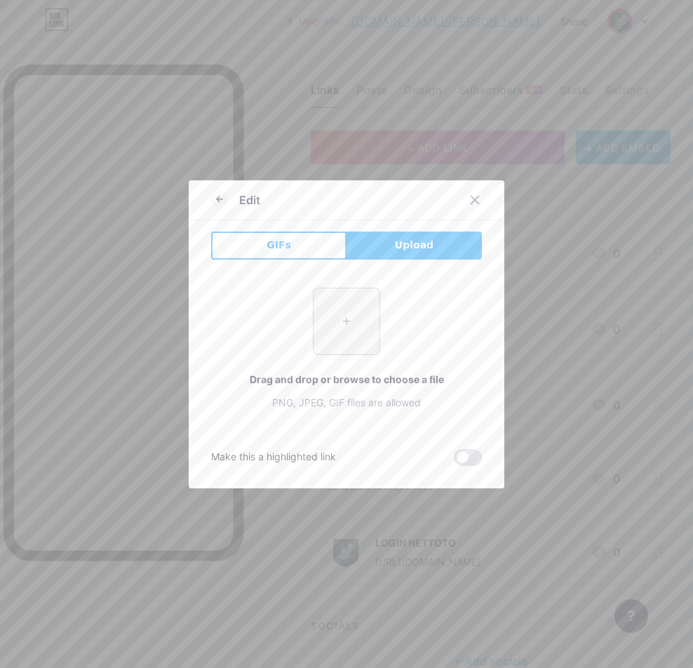
click at [349, 310] on input "file" at bounding box center [347, 321] width 66 height 66
type input "C:\fakepath\lXmU2219oE[1].png"
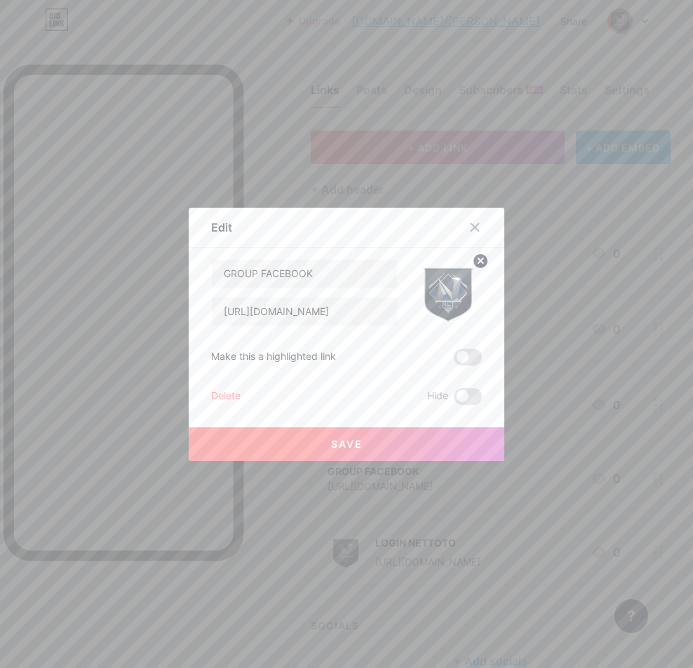
click at [427, 437] on button "Save" at bounding box center [347, 444] width 316 height 34
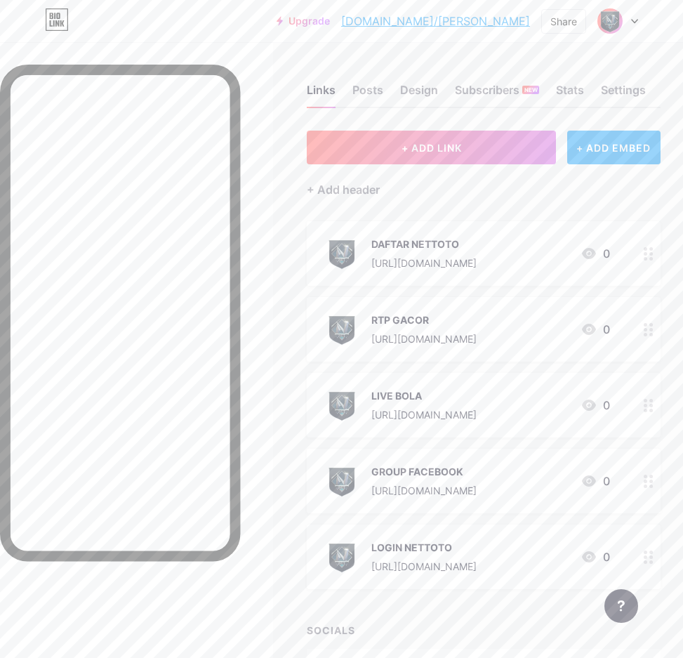
scroll to position [94, 0]
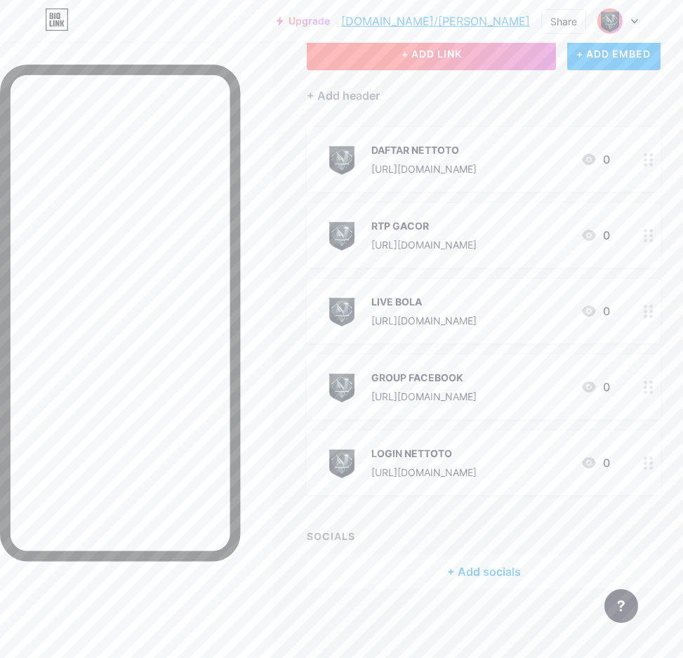
click at [489, 56] on button "+ ADD LINK" at bounding box center [431, 53] width 249 height 34
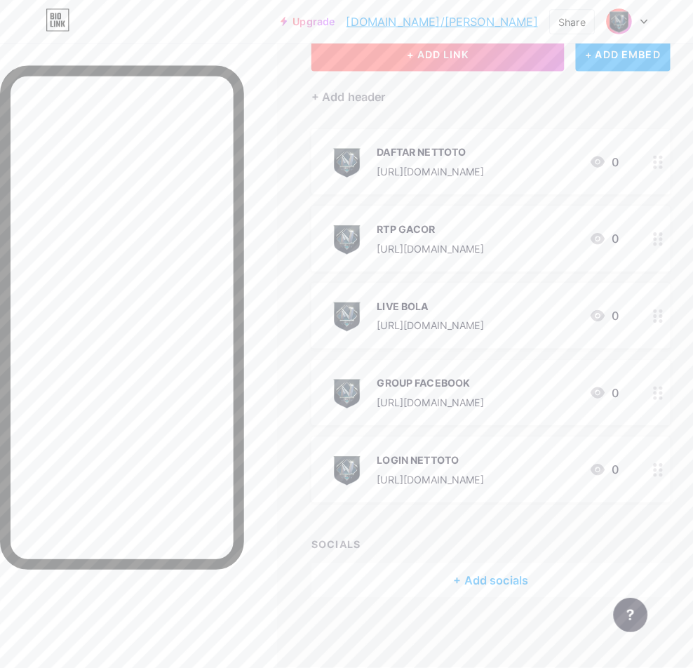
scroll to position [84, 0]
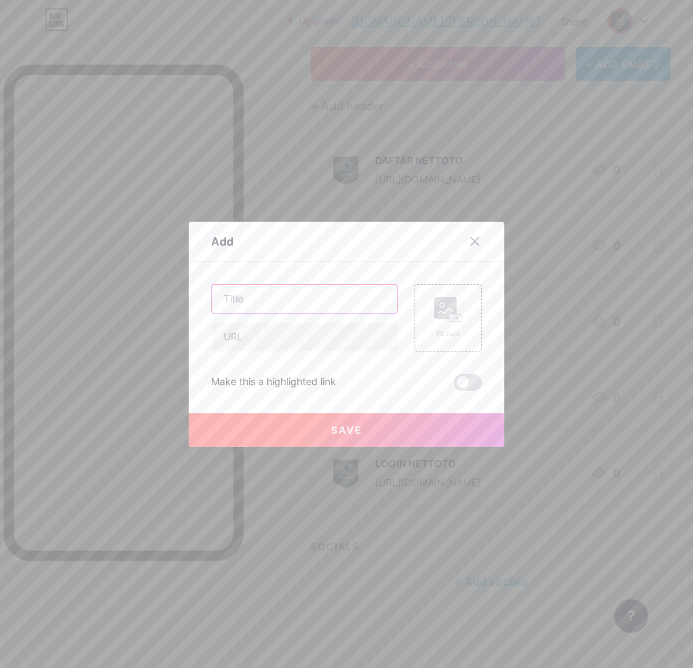
click at [354, 305] on input "text" at bounding box center [304, 299] width 185 height 28
paste input "WHATSAPP"
type input "WHATSAPP"
click at [373, 330] on input "text" at bounding box center [304, 337] width 185 height 28
paste input "[URL][DOMAIN_NAME]"
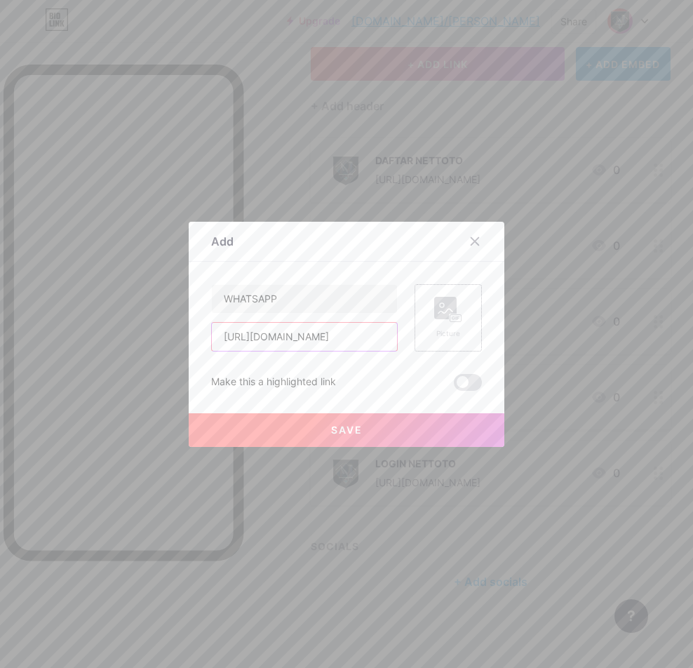
scroll to position [0, 13]
type input "[URL][DOMAIN_NAME]"
click at [464, 315] on div "Picture" at bounding box center [448, 317] width 67 height 67
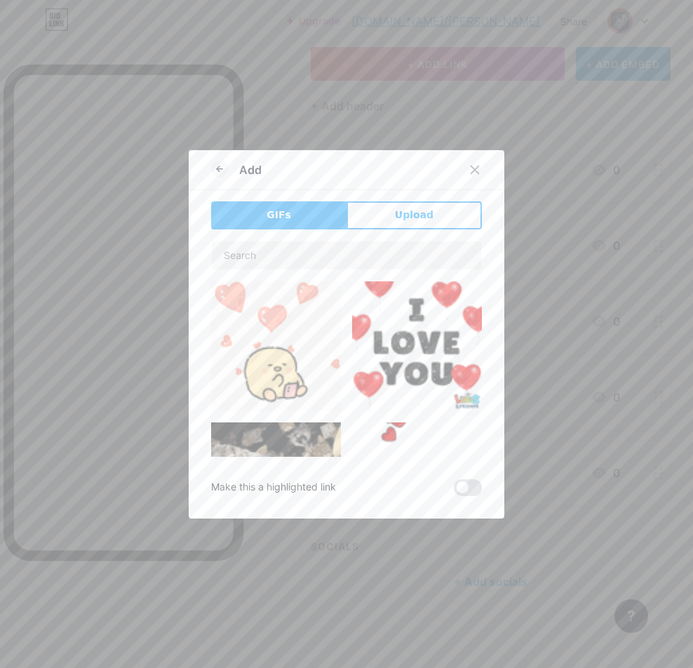
click at [408, 225] on button "Upload" at bounding box center [414, 215] width 135 height 28
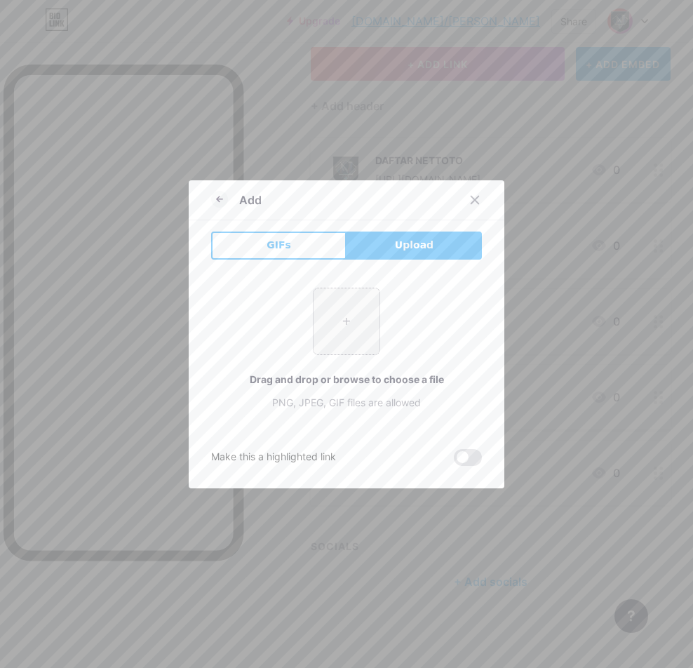
click at [357, 305] on input "file" at bounding box center [347, 321] width 66 height 66
type input "C:\fakepath\lXmU2219oE[1].png"
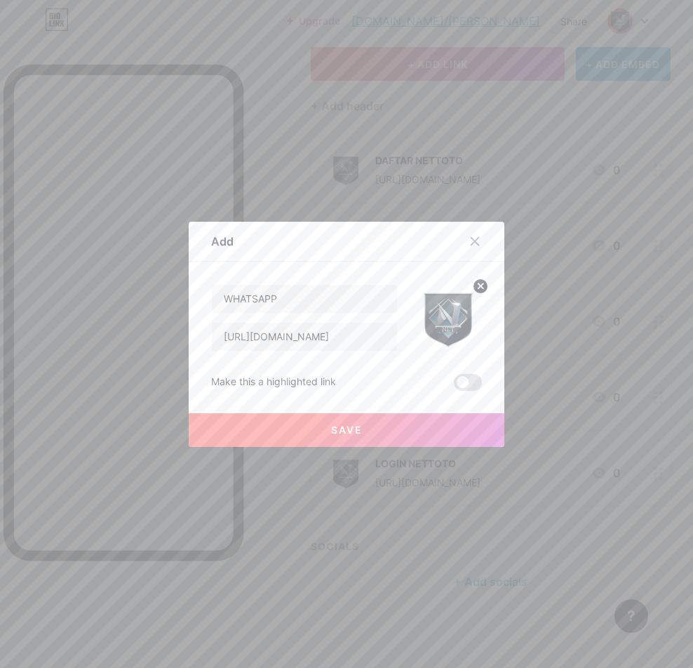
click at [425, 433] on button "Save" at bounding box center [347, 430] width 316 height 34
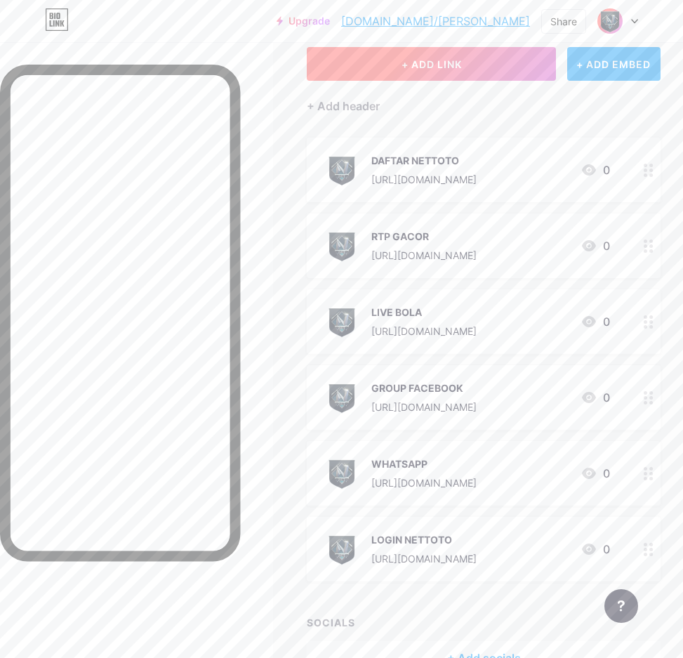
click at [446, 64] on span "+ ADD LINK" at bounding box center [431, 64] width 60 height 12
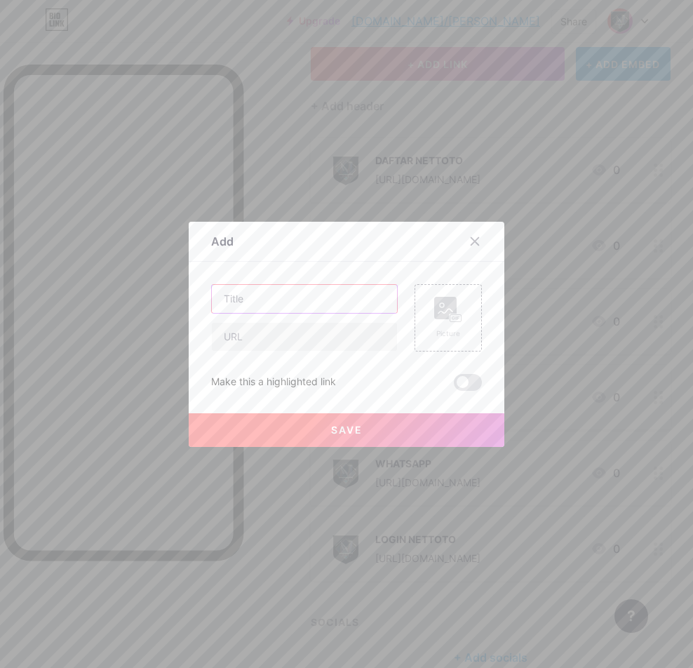
click at [352, 309] on input "text" at bounding box center [304, 299] width 185 height 28
paste input "TELEGRAM"
type input "TELEGRAM"
click at [319, 332] on input "text" at bounding box center [304, 337] width 185 height 28
paste input "[URL][DOMAIN_NAME]"
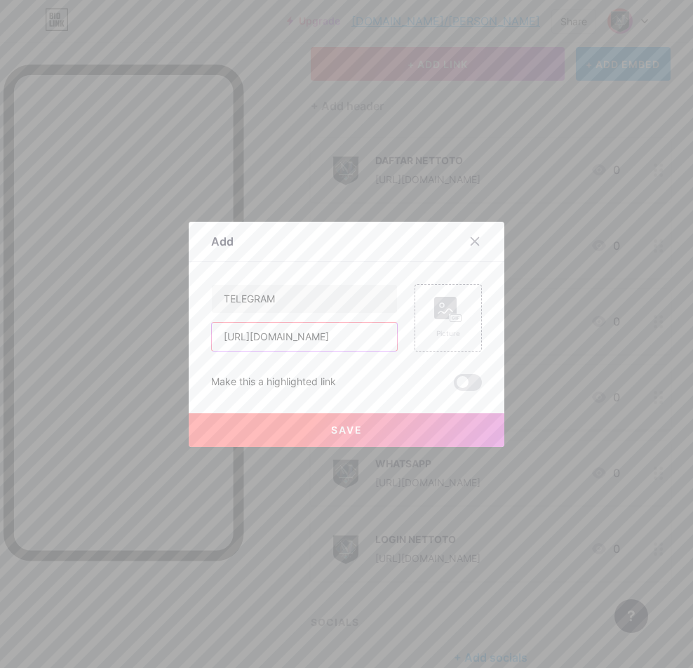
scroll to position [0, 9]
type input "[URL][DOMAIN_NAME]"
click at [444, 325] on div "Picture" at bounding box center [448, 318] width 28 height 42
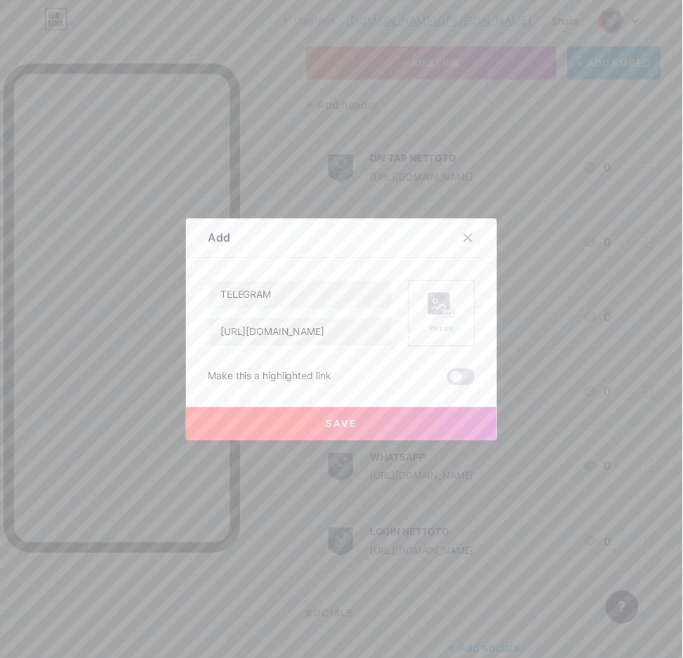
scroll to position [0, 0]
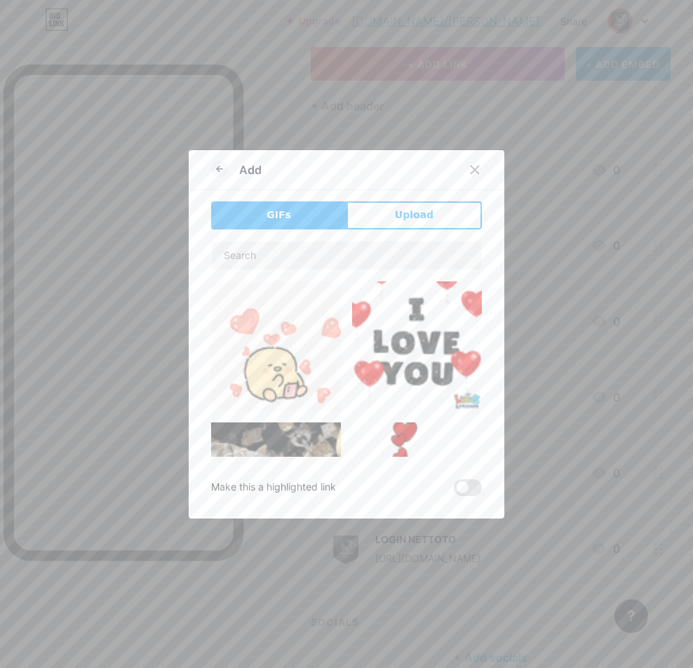
click at [397, 193] on div "Add GIFs Upload Content YouTube Play YouTube video without leaving your page. A…" at bounding box center [347, 334] width 316 height 369
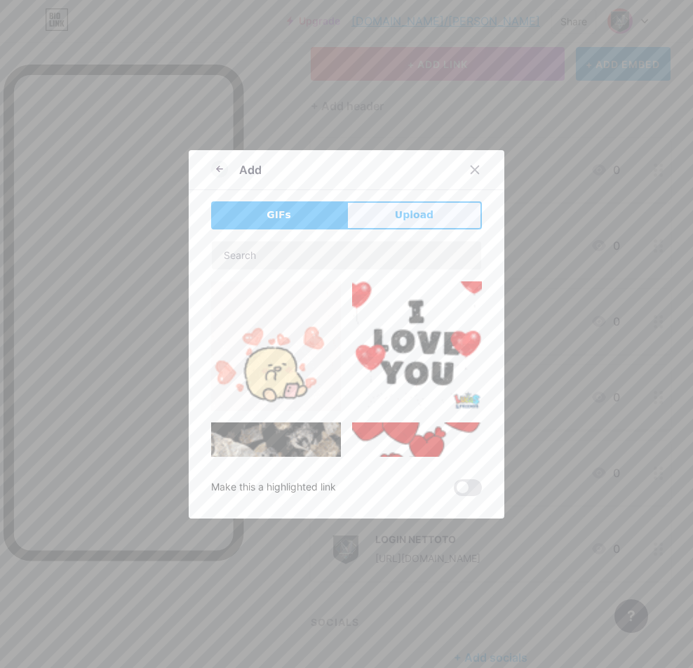
click at [397, 211] on span "Upload" at bounding box center [414, 215] width 39 height 15
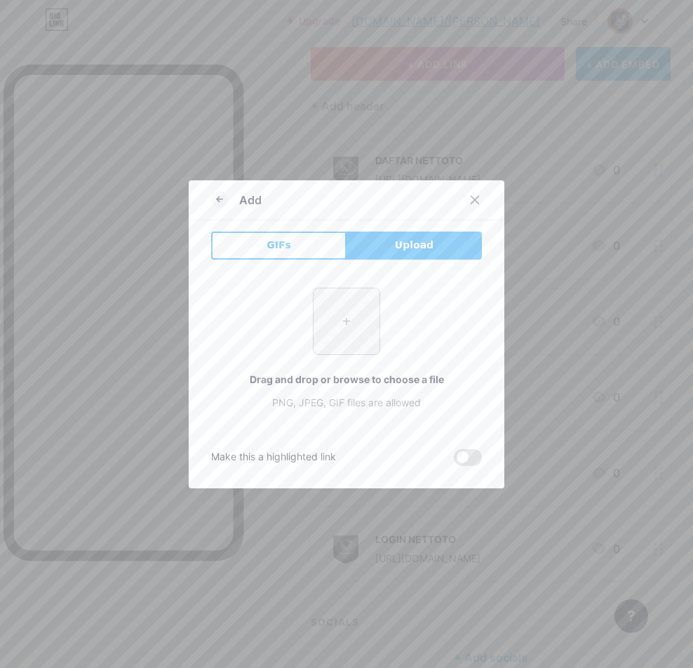
click at [339, 321] on input "file" at bounding box center [347, 321] width 66 height 66
type input "C:\fakepath\lXmU2219oE[1].png"
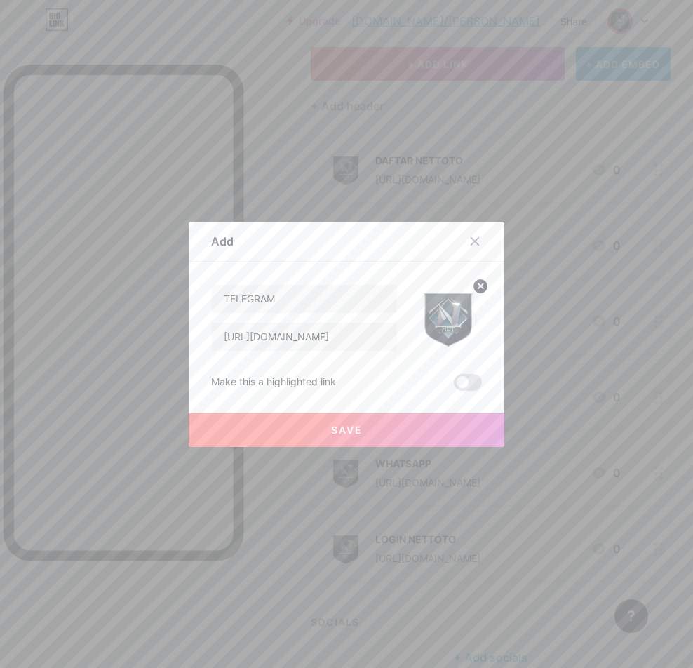
click at [412, 424] on button "Save" at bounding box center [347, 430] width 316 height 34
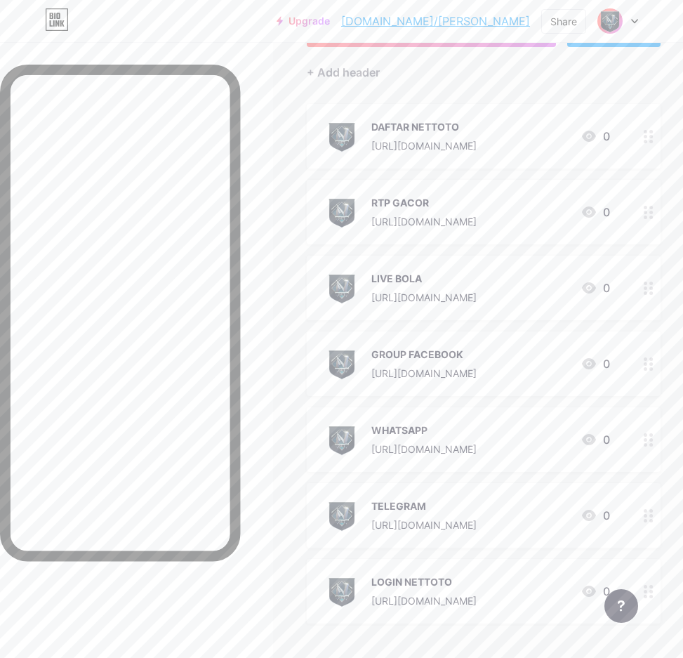
scroll to position [84, 0]
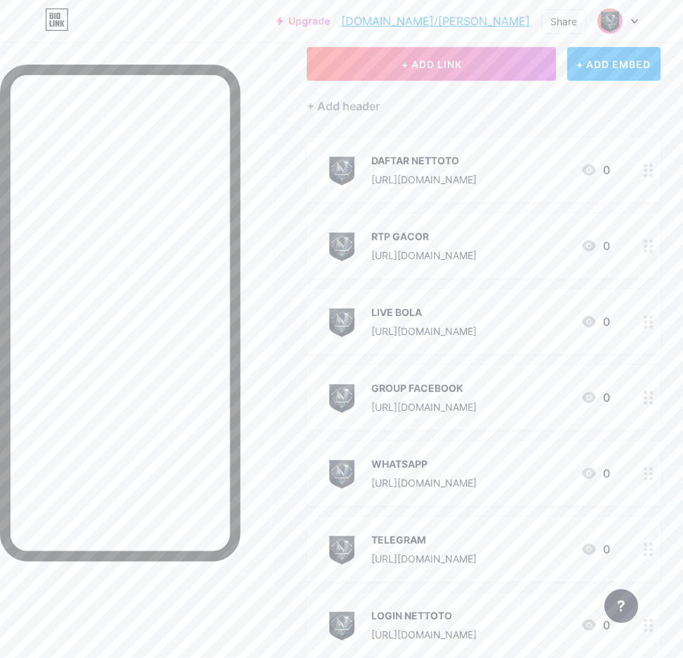
drag, startPoint x: 449, startPoint y: 610, endPoint x: 562, endPoint y: 517, distance: 146.0
click at [453, 354] on span "DAFTAR NETTOTO [URL][DOMAIN_NAME] 0 RTP GACOR [URL][DOMAIN_NAME] 0 LIVE BOLA [U…" at bounding box center [484, 397] width 354 height 519
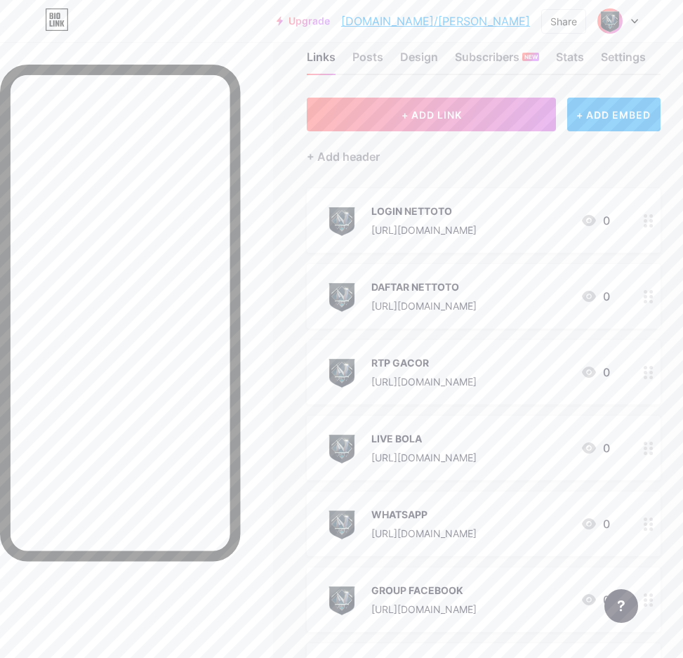
scroll to position [0, 0]
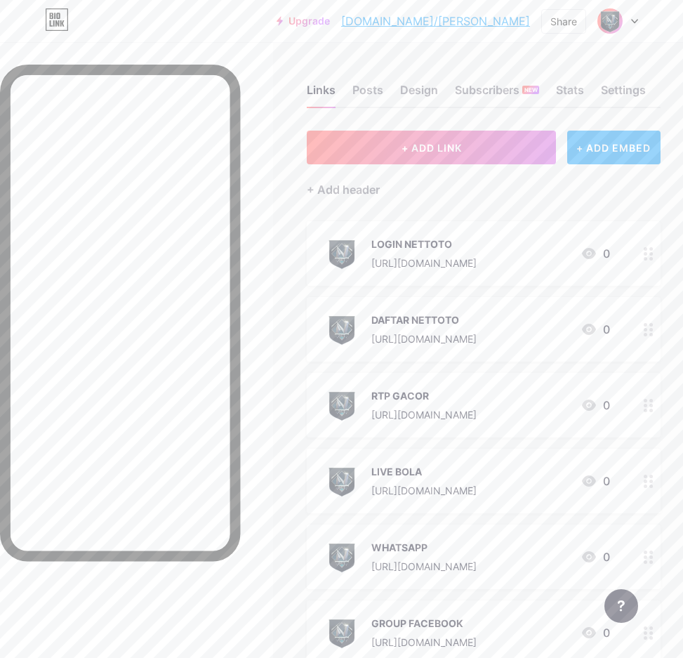
click at [354, 91] on div "Links Posts Design Subscribers NEW Stats Settings" at bounding box center [484, 83] width 354 height 49
click at [378, 84] on div "Posts" at bounding box center [367, 93] width 31 height 25
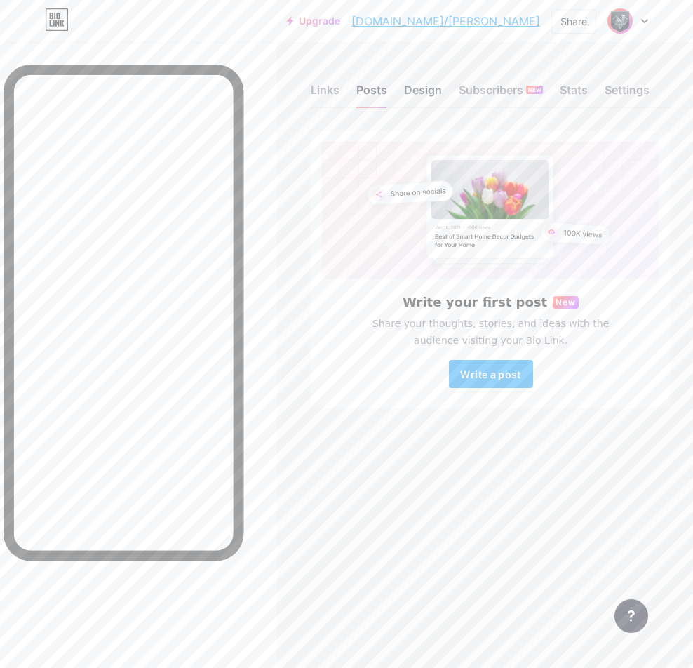
click at [409, 89] on div "Design" at bounding box center [423, 93] width 38 height 25
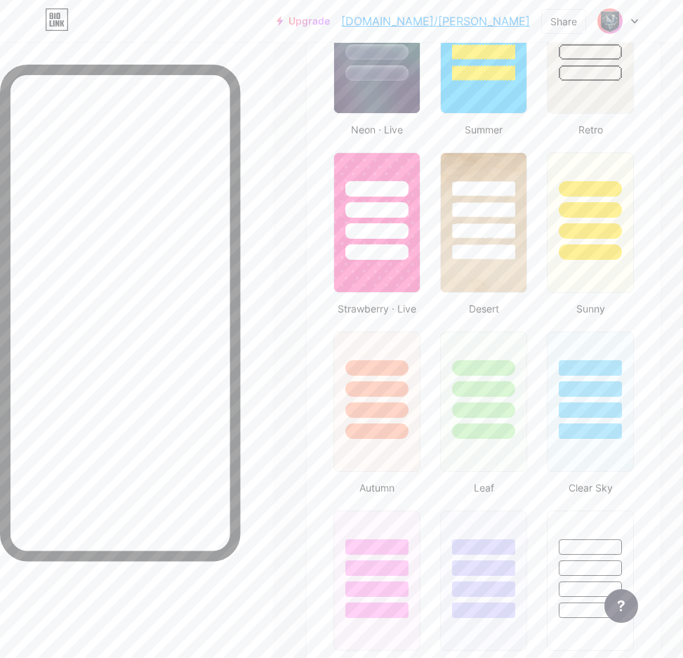
scroll to position [702, 0]
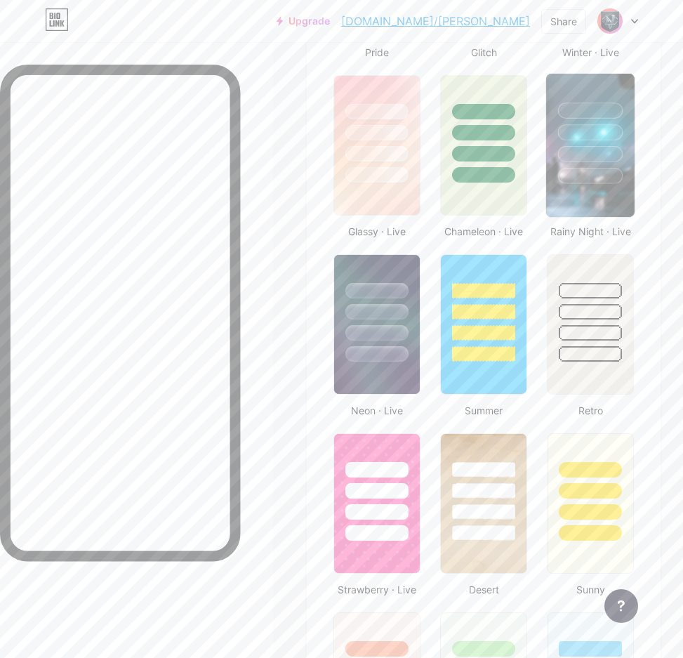
click at [574, 176] on div at bounding box center [590, 176] width 65 height 16
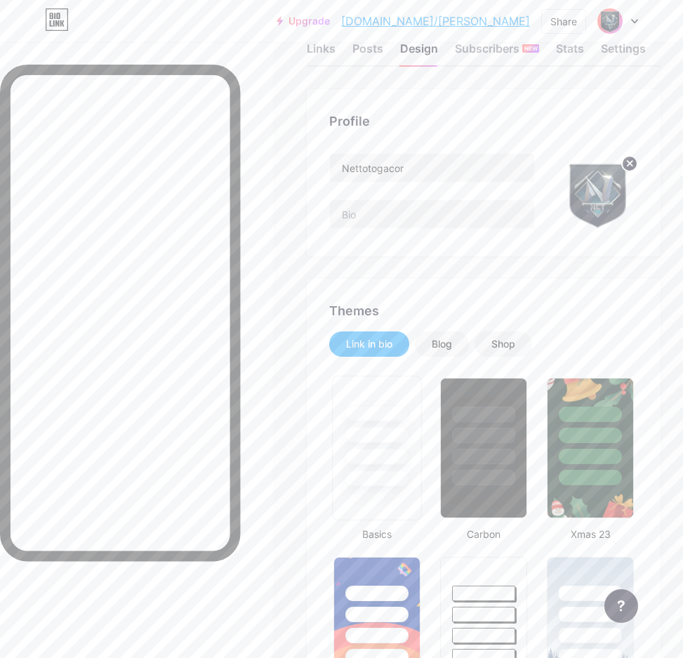
scroll to position [0, 0]
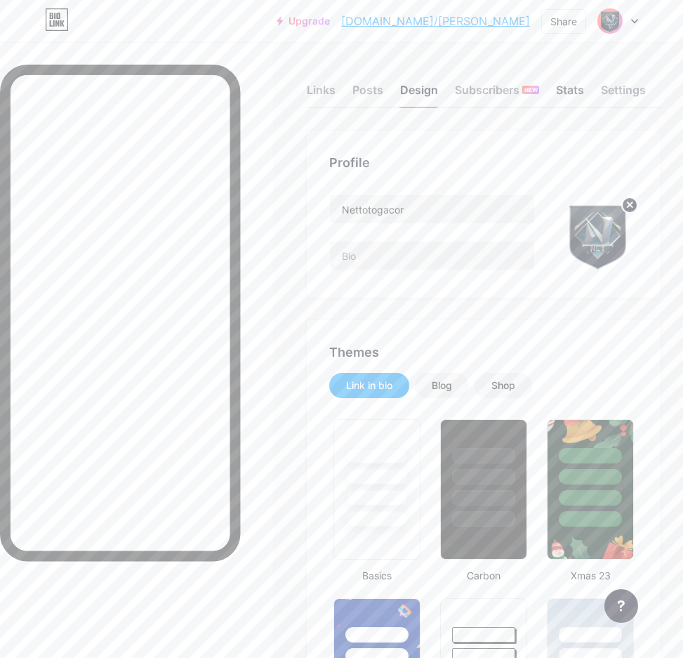
click at [573, 91] on div "Stats" at bounding box center [570, 93] width 28 height 25
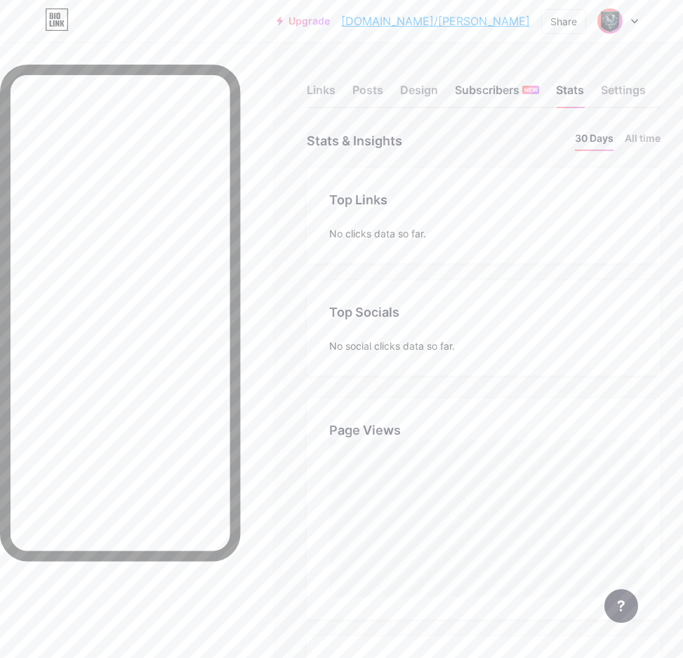
scroll to position [658, 683]
click at [505, 97] on div "Subscribers NEW" at bounding box center [497, 93] width 84 height 25
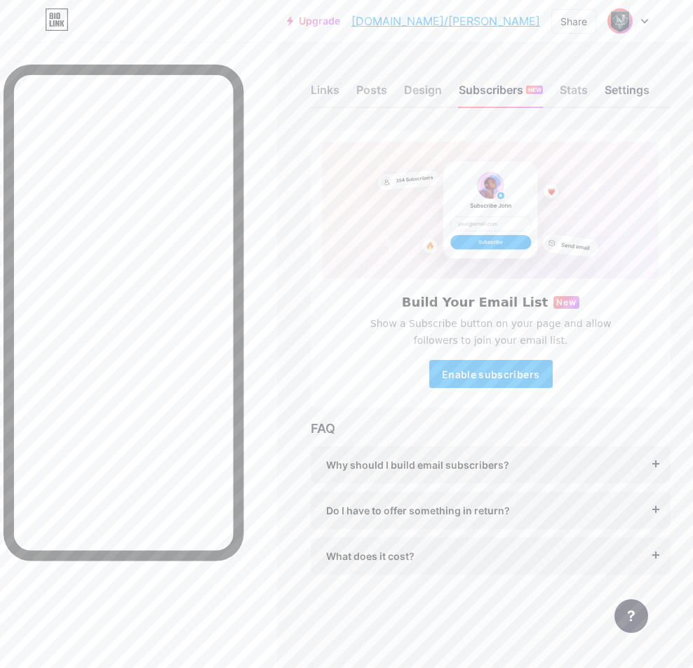
click at [617, 89] on div "Settings" at bounding box center [627, 93] width 45 height 25
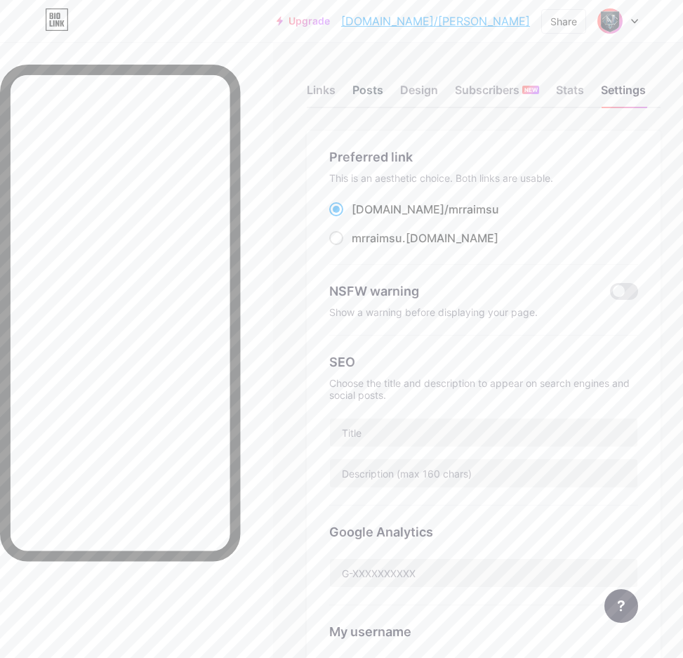
click at [372, 85] on div "Posts" at bounding box center [367, 93] width 31 height 25
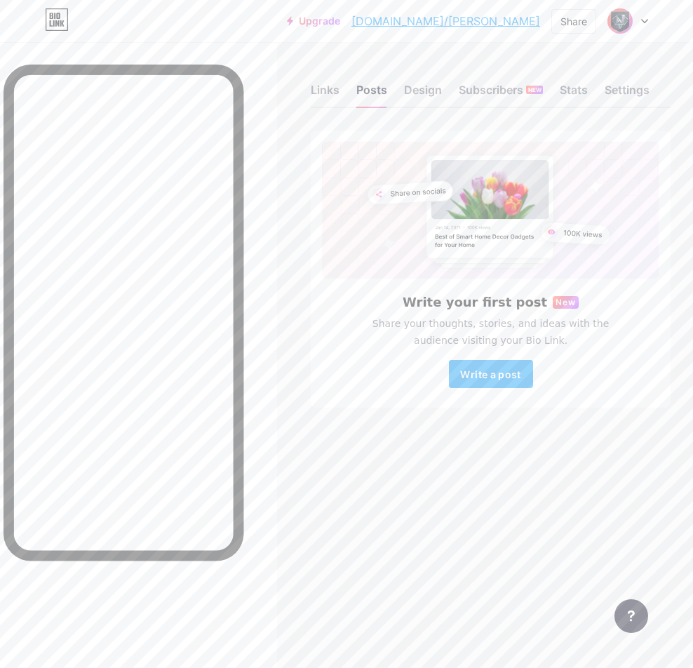
click at [272, 459] on div at bounding box center [138, 376] width 277 height 668
click at [419, 91] on div "Design" at bounding box center [423, 93] width 38 height 25
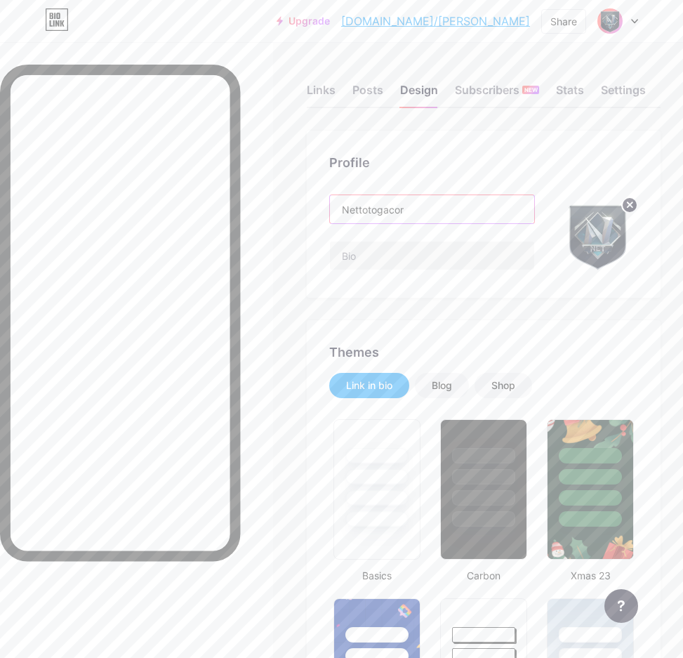
click at [451, 204] on input "Nettotogacor" at bounding box center [432, 209] width 204 height 28
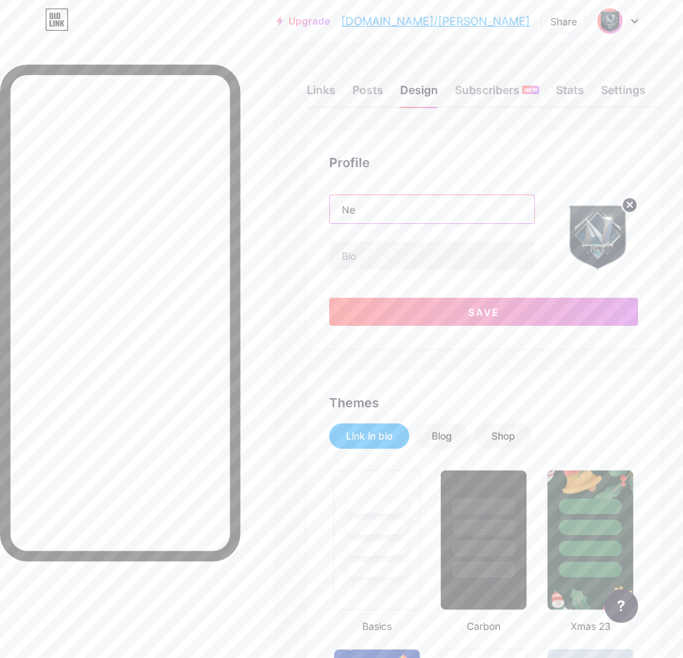
type input "N"
click at [431, 202] on input "text" at bounding box center [432, 209] width 204 height 28
paste input "Nettoto Slot Dana Cepat Cair Hari Ini"
type input "Nettoto Slot Dana Cepat Cair Hari Ini"
click at [427, 260] on input "text" at bounding box center [432, 255] width 204 height 28
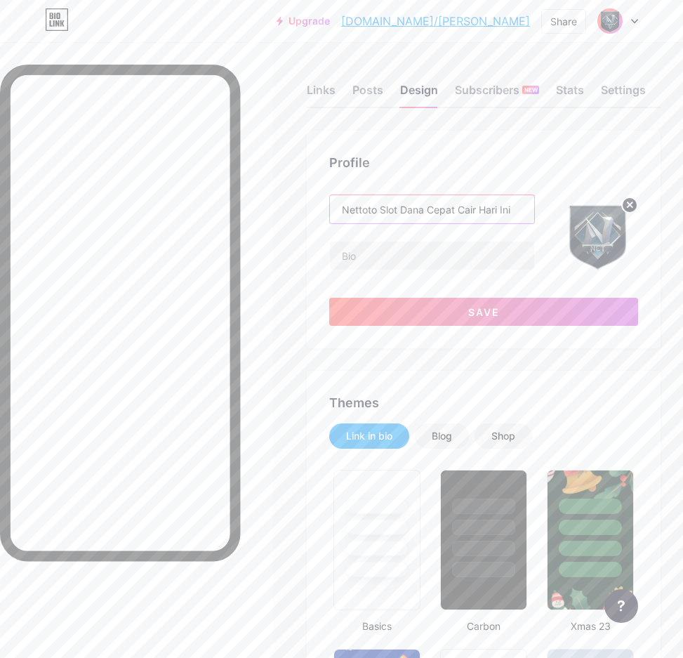
click at [439, 211] on input "Nettoto Slot Dana Cepat Cair Hari Ini" at bounding box center [432, 209] width 204 height 28
click at [377, 258] on input "text" at bounding box center [432, 255] width 204 height 28
paste input "Nettoto Slot Dana Cepat Cair Hari Ini” sangat minim atau bahkan tidak tersedia …"
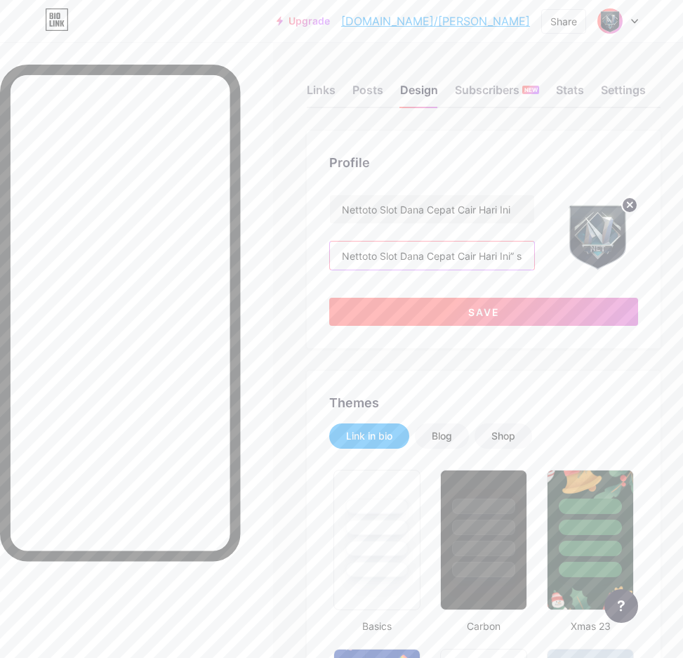
type input "Nettoto Slot Dana Cepat Cair Hari Ini” sangat minim atau bahkan tidak tersedia …"
click at [438, 307] on button "Save" at bounding box center [483, 312] width 309 height 28
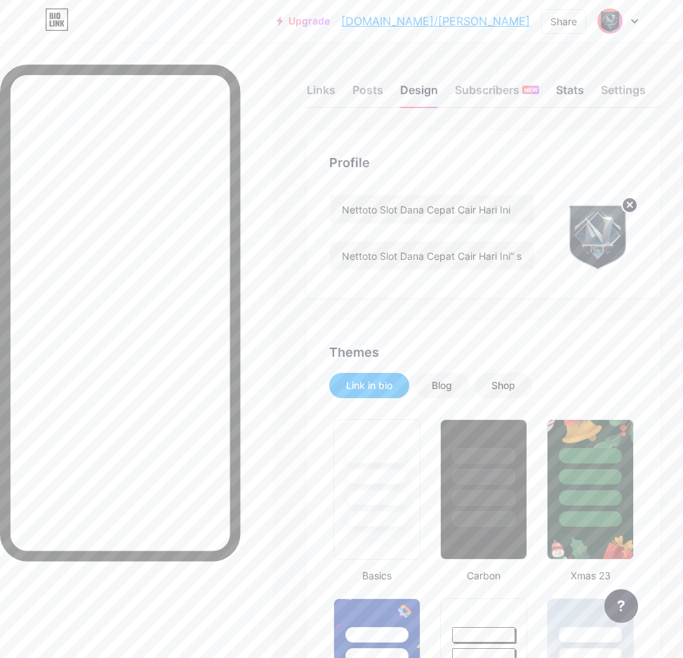
click at [566, 86] on div "Stats" at bounding box center [570, 93] width 28 height 25
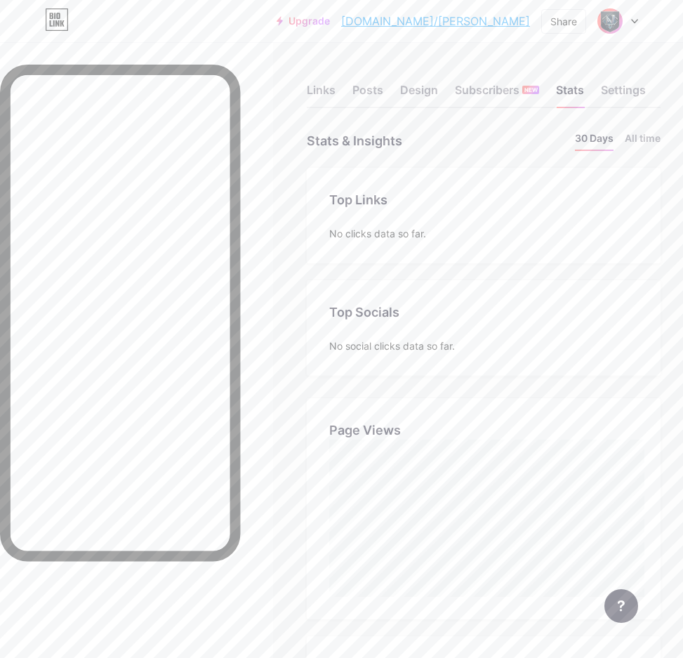
scroll to position [658, 683]
click at [625, 86] on div "Settings" at bounding box center [623, 93] width 45 height 25
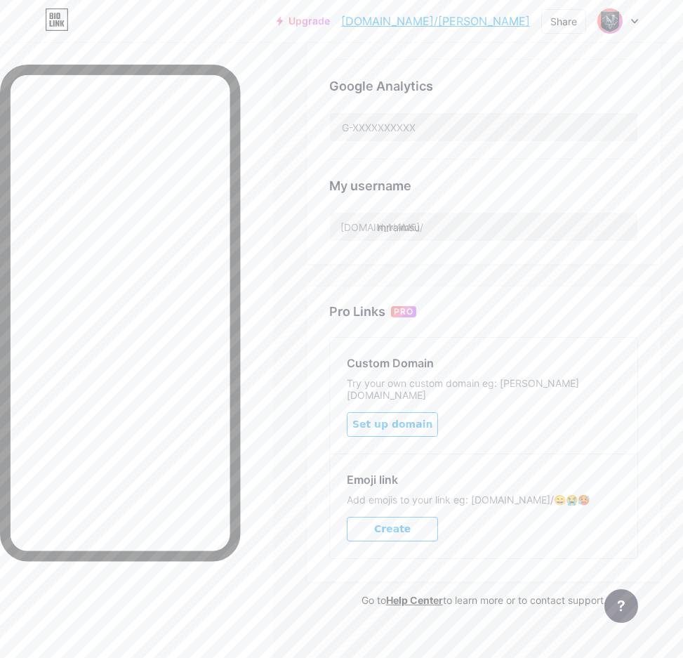
scroll to position [452, 0]
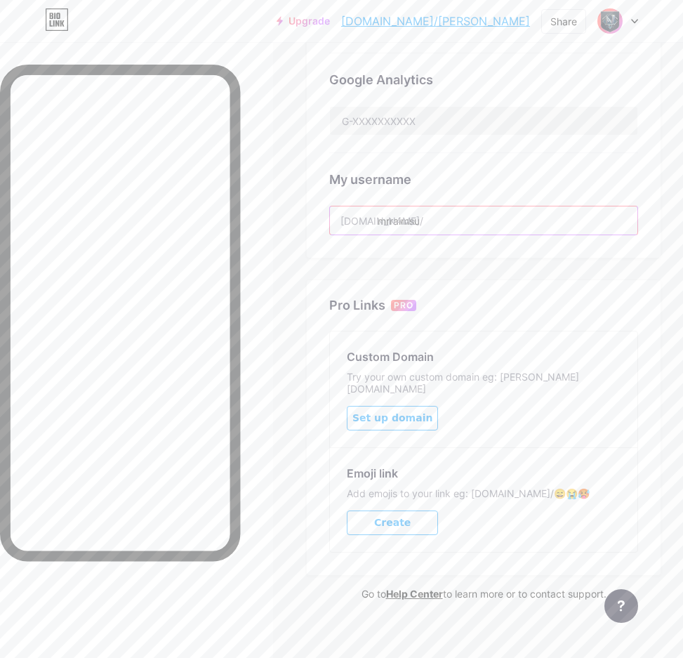
click at [436, 211] on input "mrraimsu" at bounding box center [483, 220] width 307 height 28
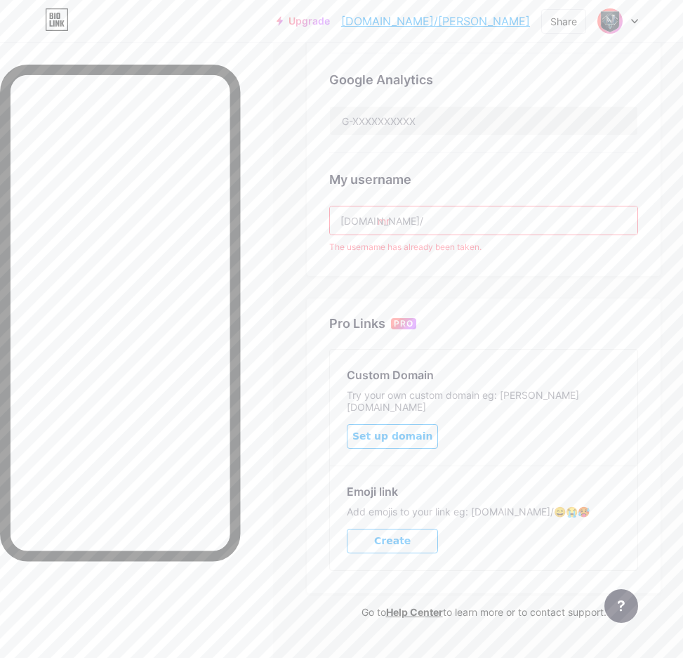
type input "m"
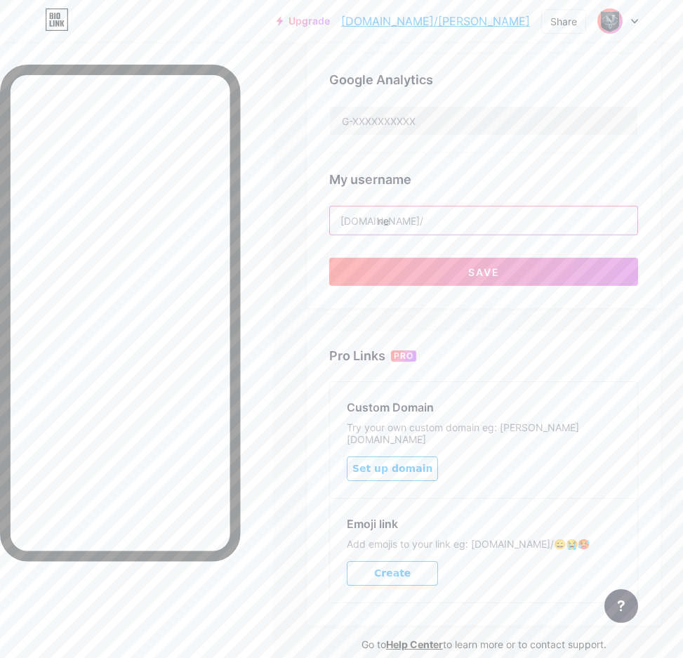
type input "n"
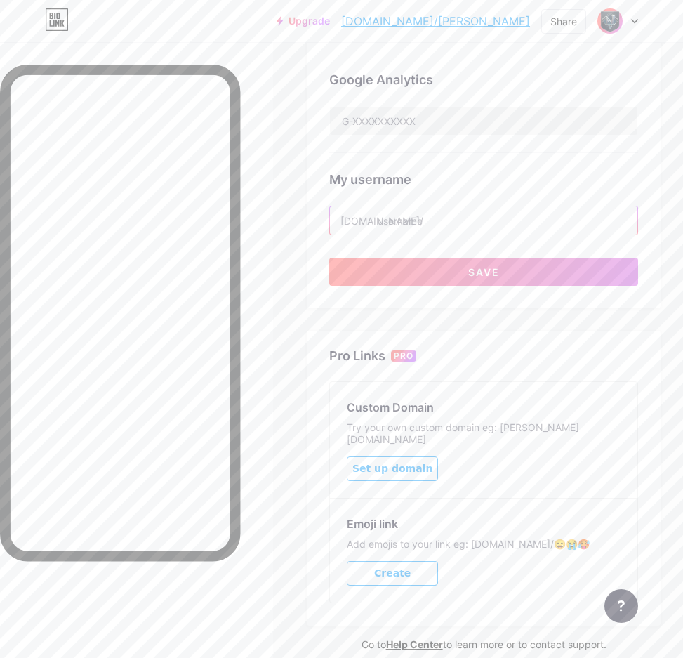
type input "n"
type input "m"
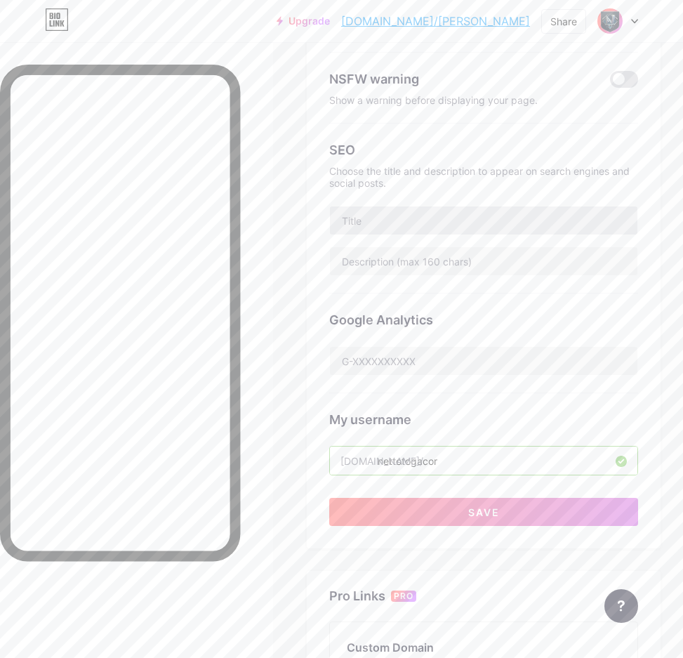
scroll to position [171, 0]
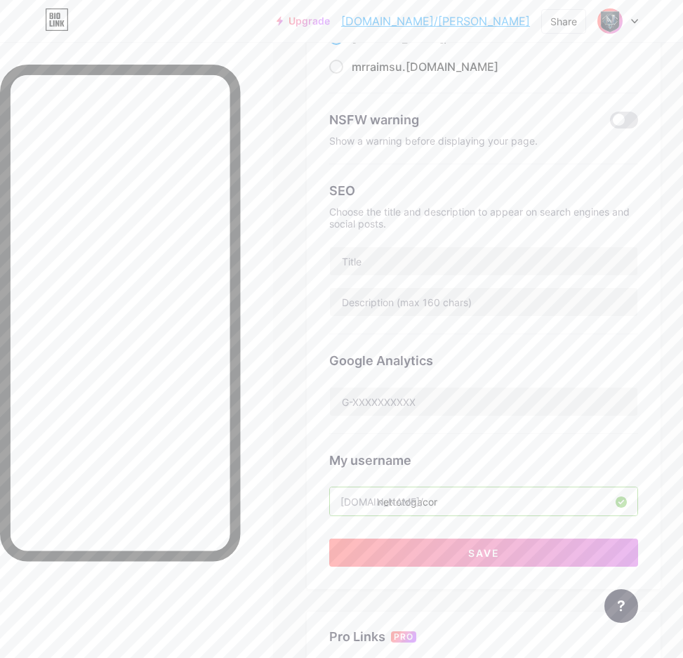
type input "nettotogacor"
click at [407, 257] on input "text" at bounding box center [483, 261] width 307 height 28
paste input "Nettoto Slot Dana Cepat Cair Hari Ini"
type input "Nettoto Slot Dana Cepat Cair Hari Ini"
click at [406, 300] on input "text" at bounding box center [483, 302] width 307 height 28
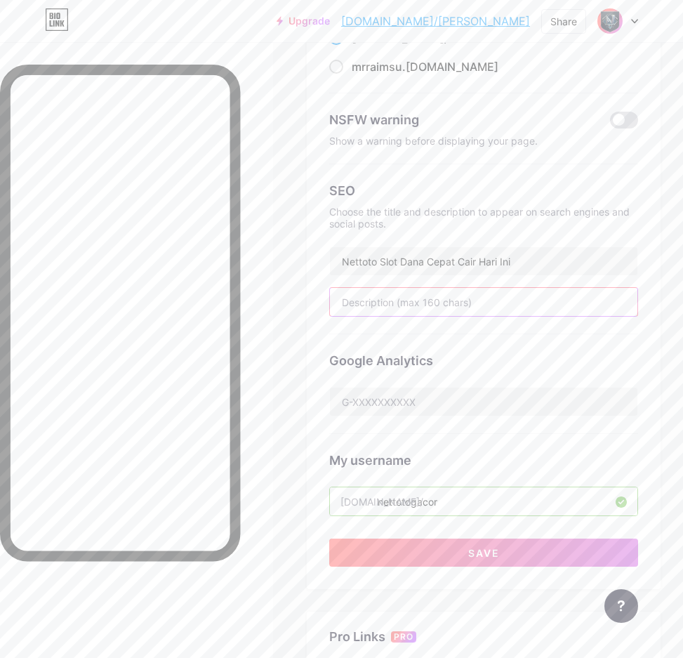
paste input "Nettoto Slot Dana Cepat Cair Hari Ini” sangat minim atau bahkan tidak tersedia …"
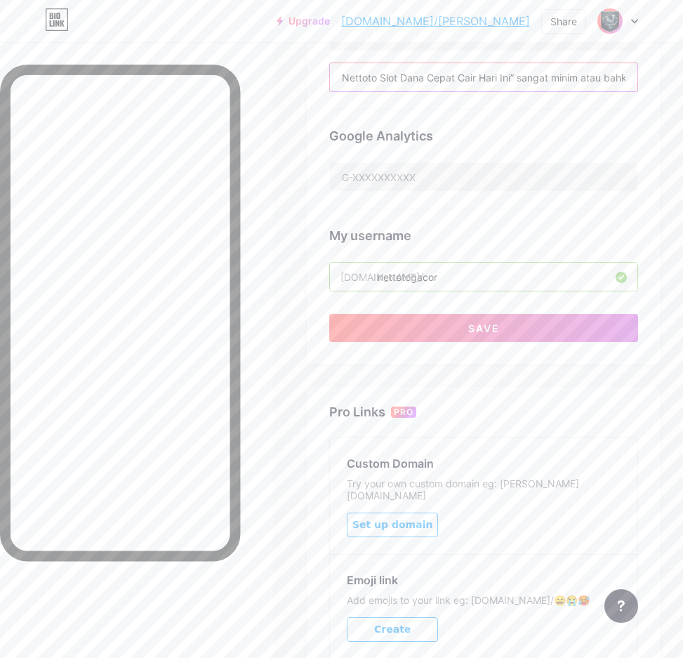
scroll to position [362, 0]
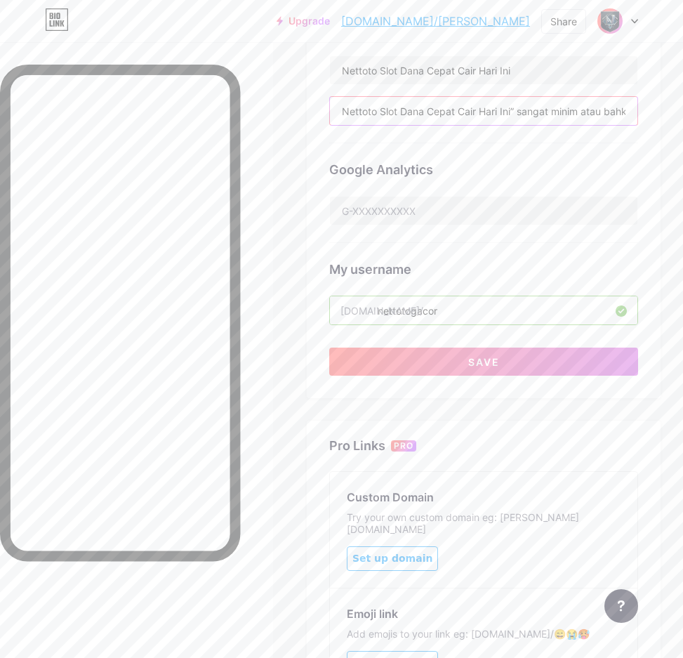
type input "Nettoto Slot Dana Cepat Cair Hari Ini” sangat minim atau bahkan tidak tersedia …"
click at [480, 300] on input "nettotogacor" at bounding box center [483, 310] width 307 height 28
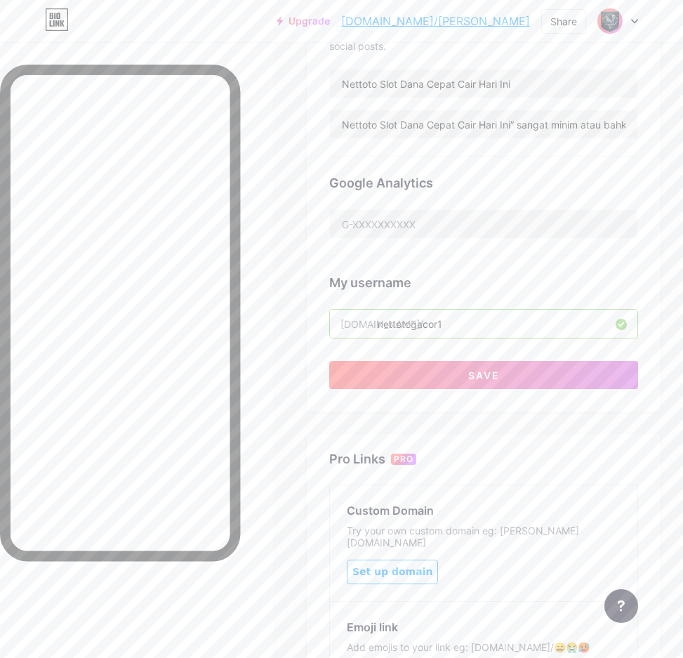
scroll to position [503, 0]
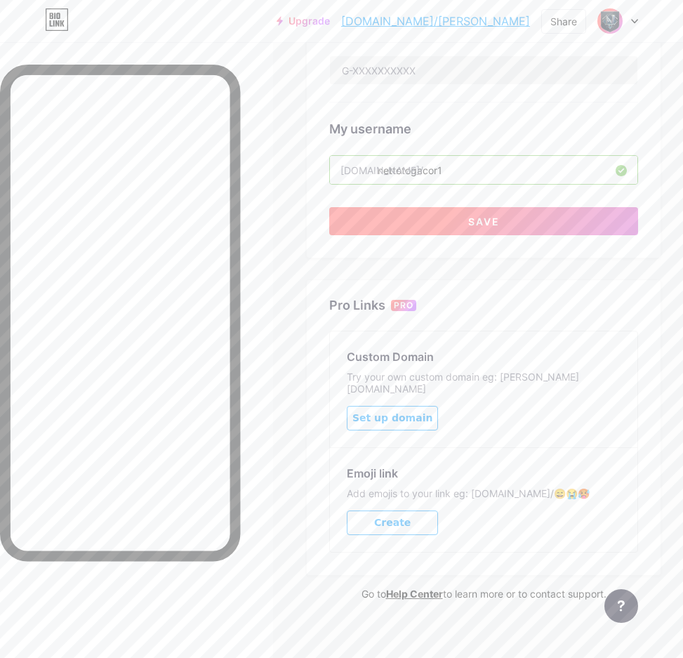
type input "nettotogacor"
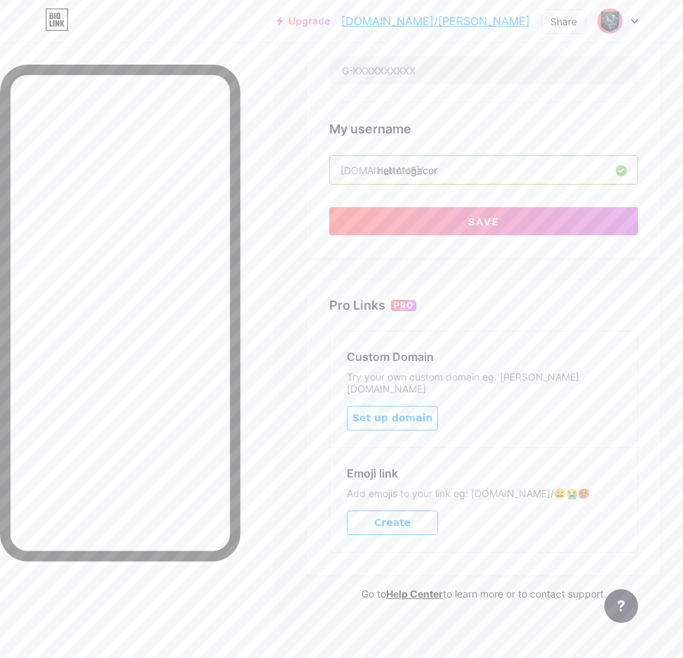
click at [474, 178] on input "nettotogacor" at bounding box center [483, 170] width 307 height 28
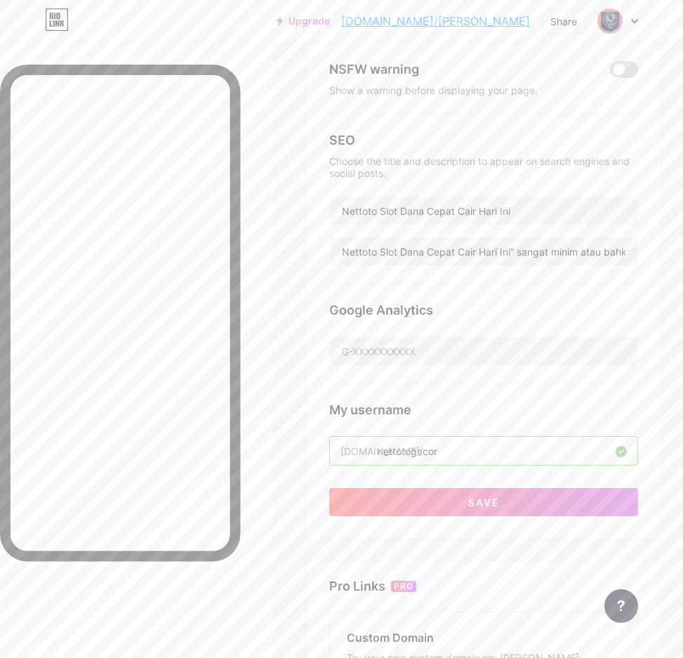
scroll to position [0, 0]
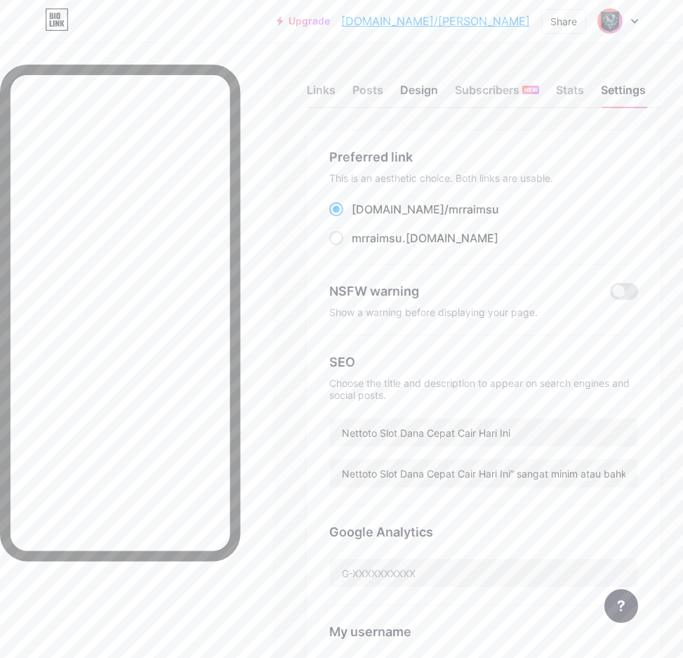
click at [433, 91] on div "Design" at bounding box center [419, 93] width 38 height 25
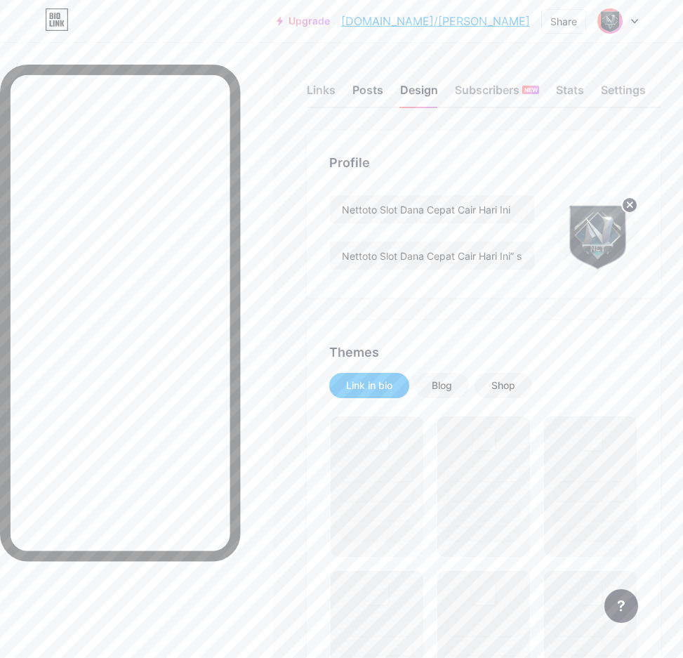
click at [380, 91] on div "Posts" at bounding box center [367, 93] width 31 height 25
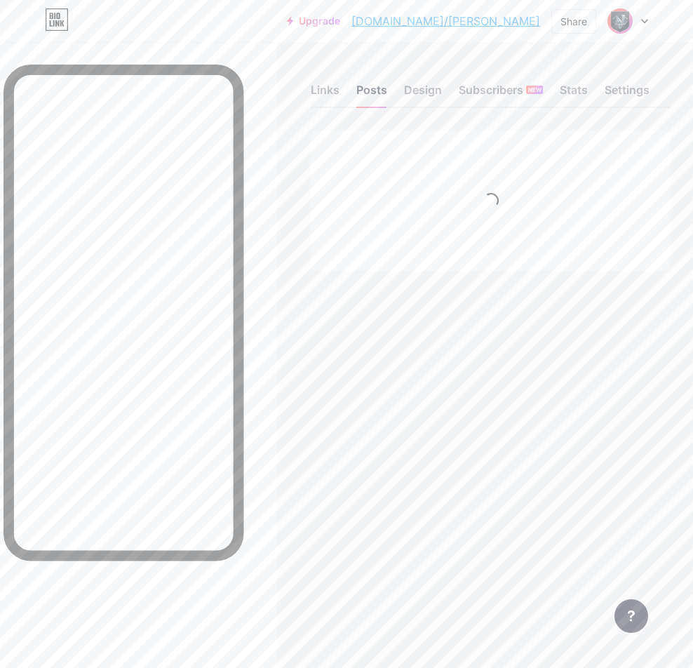
click at [388, 91] on div "Links Posts Design Subscribers NEW Stats Settings" at bounding box center [491, 83] width 360 height 49
click at [413, 91] on div "Design" at bounding box center [423, 93] width 38 height 25
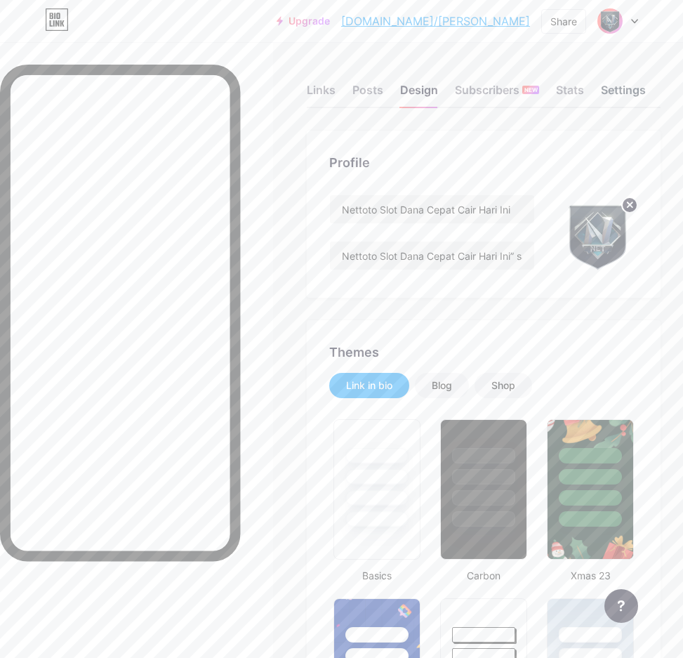
click at [618, 94] on div "Settings" at bounding box center [623, 93] width 45 height 25
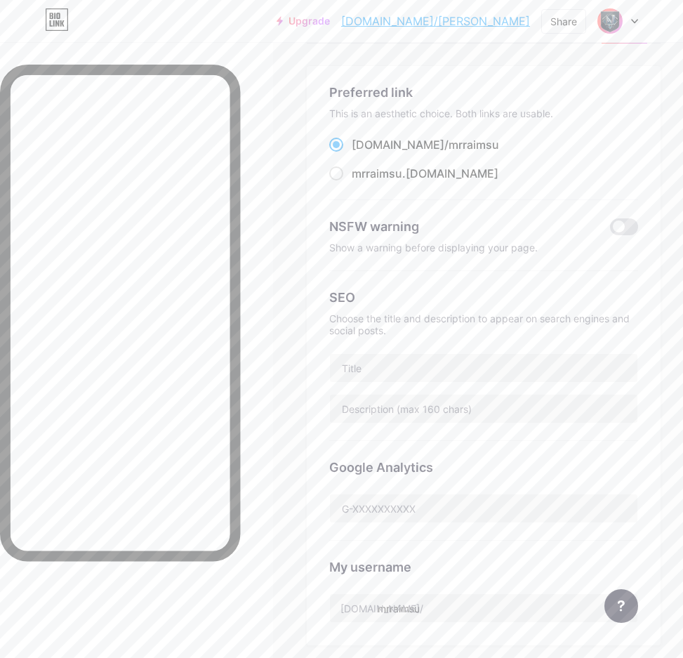
scroll to position [31, 0]
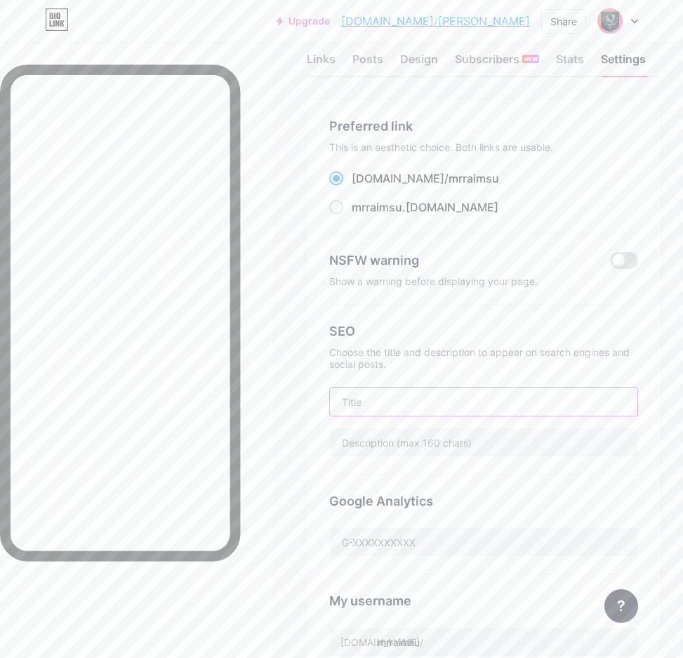
click at [420, 389] on input "text" at bounding box center [483, 401] width 307 height 28
paste input "Nettoto Slot Dana Cepat Cair Hari Ini"
type input "Nettoto Slot Dana Cepat Cair Hari Ini"
click at [399, 441] on input "text" at bounding box center [483, 442] width 307 height 28
paste input "Nettoto Slot Dana Cepat Cair Hari Ini” sangat minim atau bahkan tidak tersedia …"
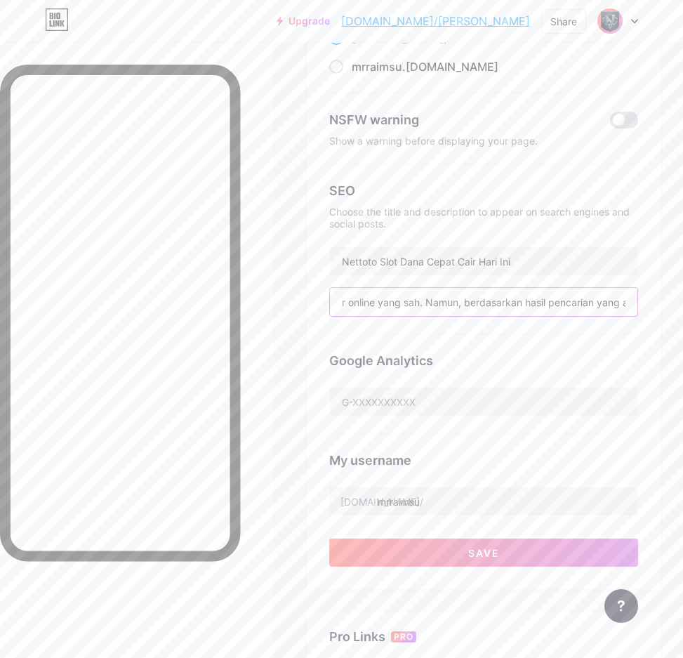
scroll to position [312, 0]
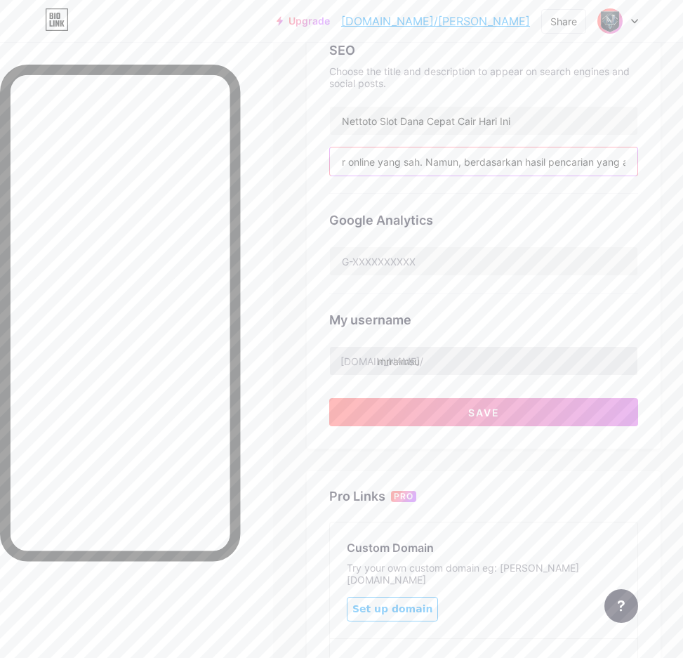
type input "Nettoto Slot Dana Cepat Cair Hari Ini” sangat minim atau bahkan tidak tersedia …"
drag, startPoint x: 445, startPoint y: 357, endPoint x: 382, endPoint y: 358, distance: 63.2
click at [382, 358] on input "mrraimsu" at bounding box center [483, 361] width 307 height 28
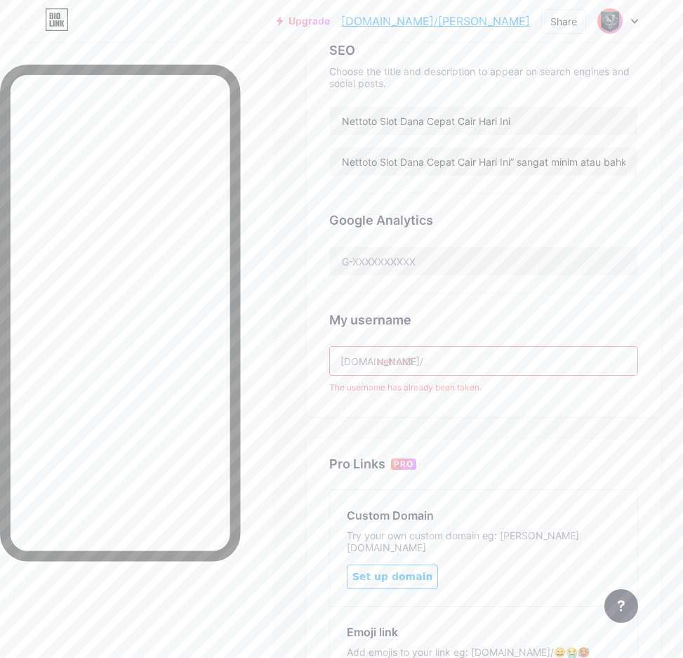
type input "nettotogacor"
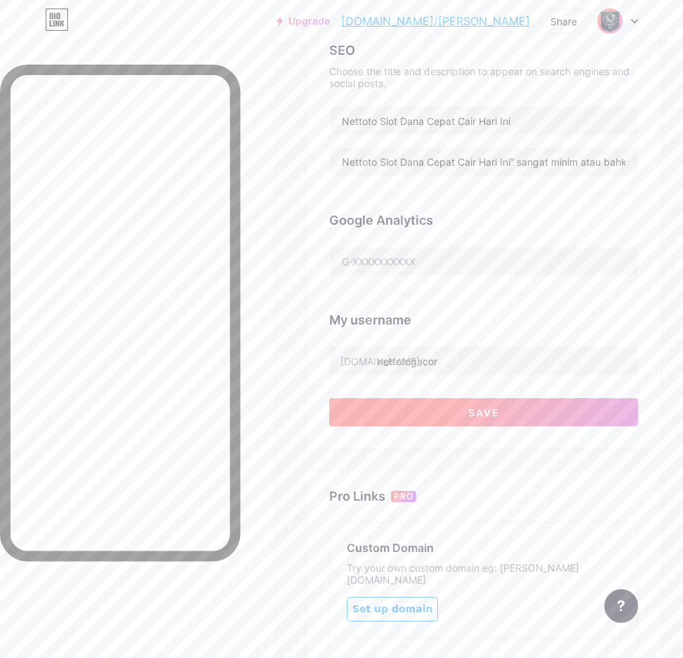
click at [476, 410] on span "Save" at bounding box center [484, 412] width 32 height 12
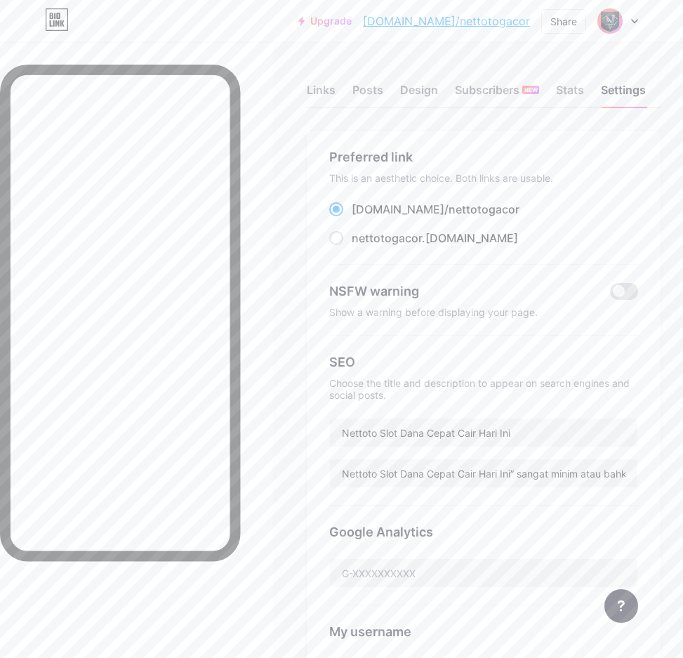
click at [494, 23] on link "[DOMAIN_NAME]/nettotogacor" at bounding box center [446, 21] width 167 height 17
